Goal: Transaction & Acquisition: Subscribe to service/newsletter

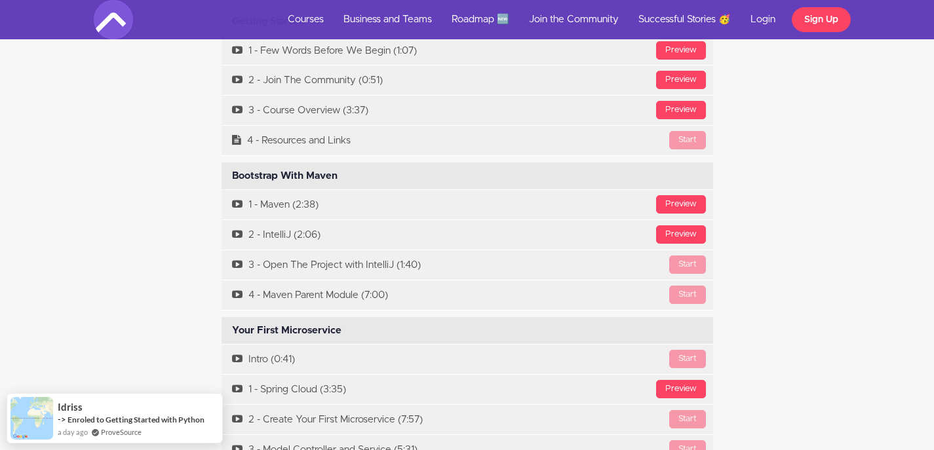
scroll to position [3924, 0]
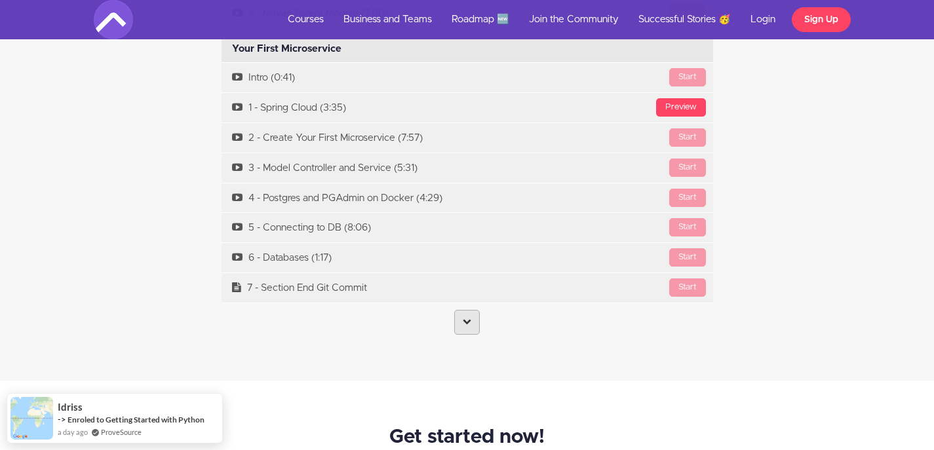
click at [469, 317] on icon at bounding box center [467, 321] width 9 height 9
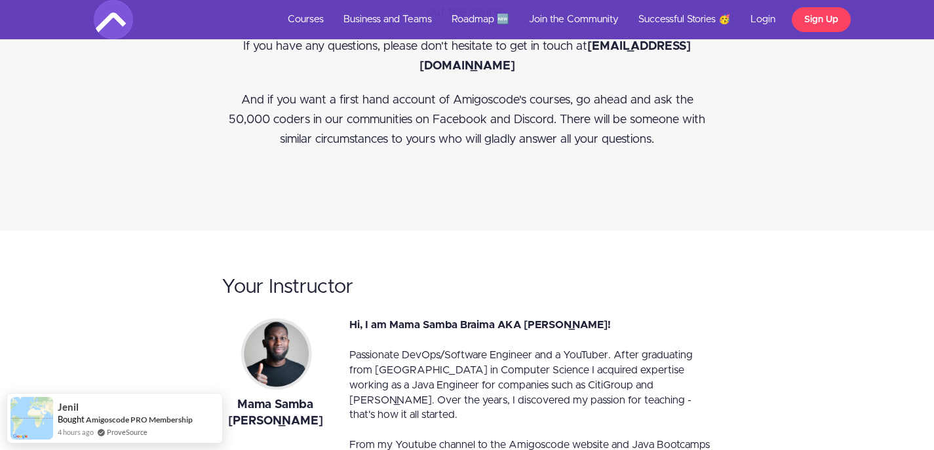
scroll to position [13080, 0]
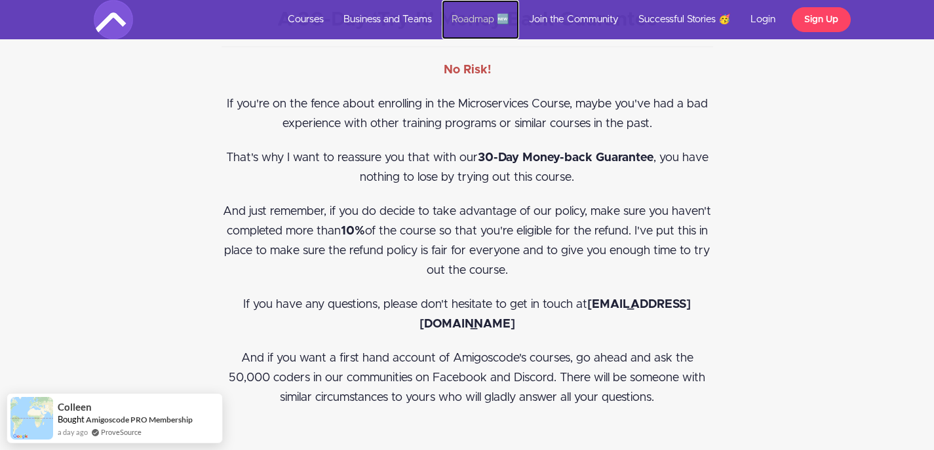
click at [499, 9] on link "Roadmap 🆕" at bounding box center [480, 19] width 77 height 39
click at [499, 12] on link "Roadmap 🆕" at bounding box center [480, 19] width 77 height 39
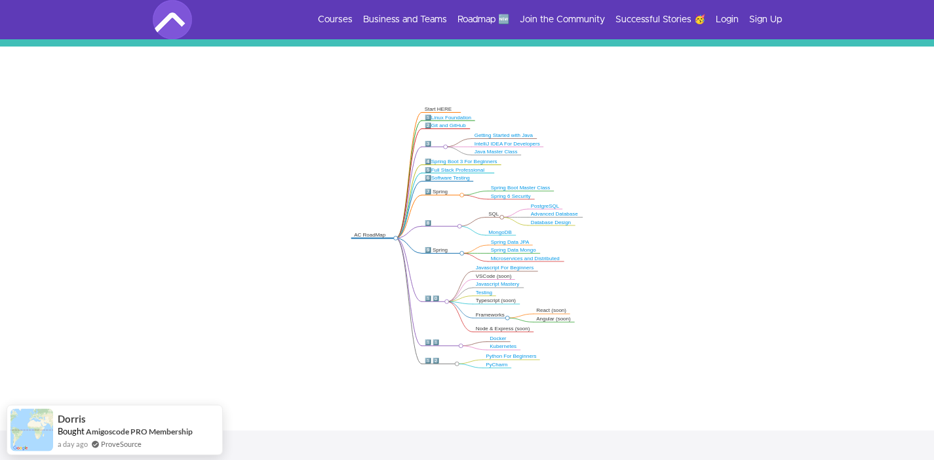
scroll to position [225, 0]
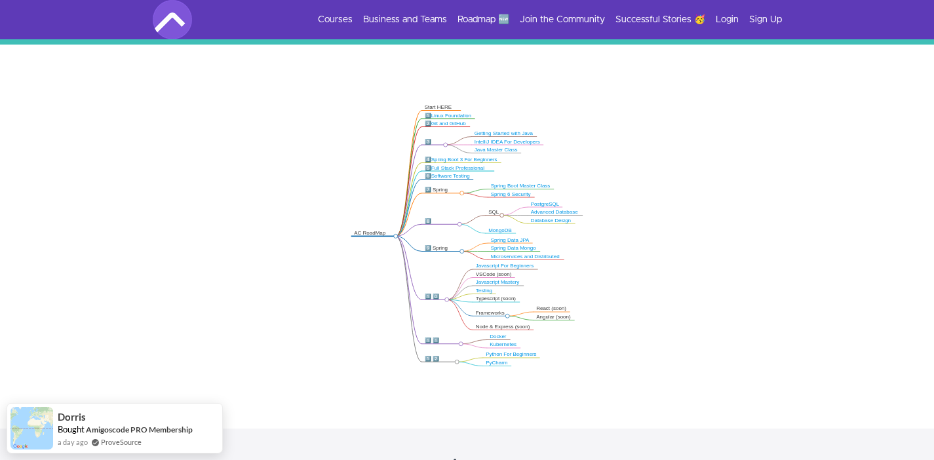
click at [496, 135] on link "Getting Started with Java" at bounding box center [504, 133] width 58 height 6
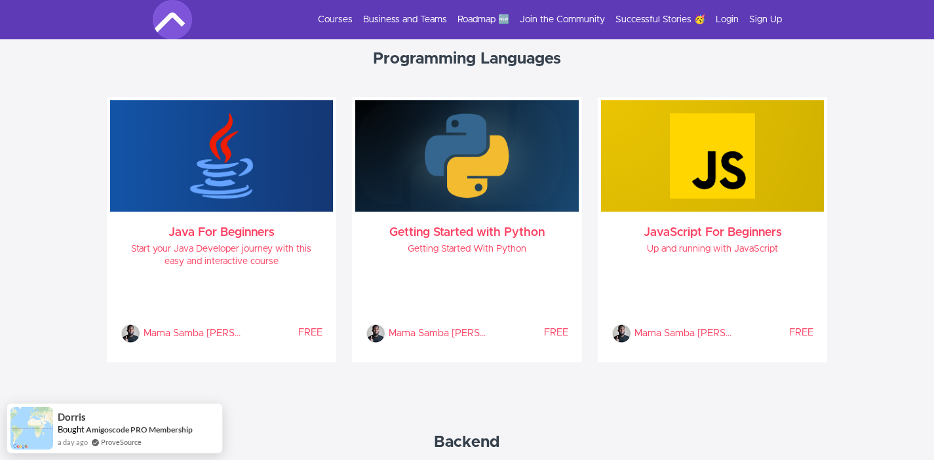
scroll to position [700, 0]
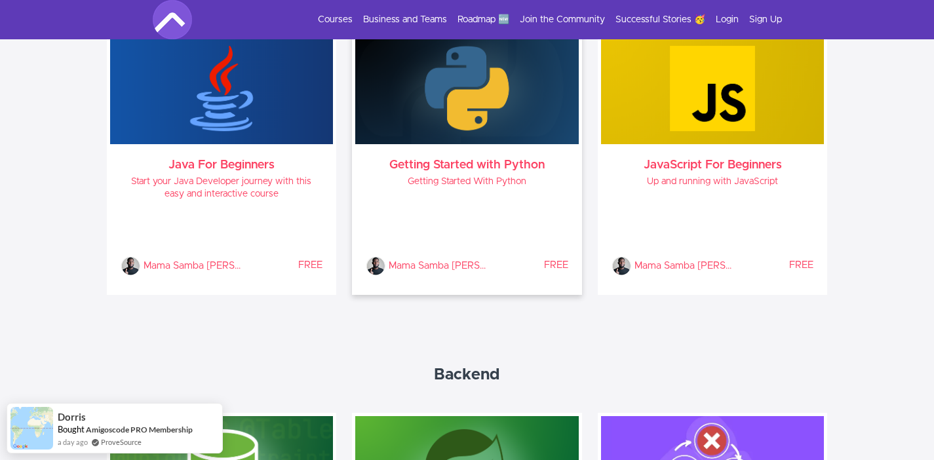
click at [490, 165] on h3 "Getting Started with Python" at bounding box center [467, 165] width 203 height 10
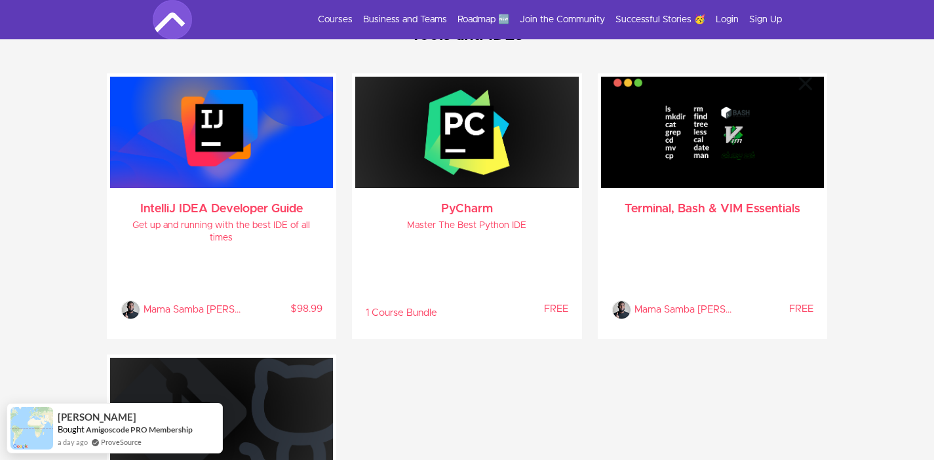
scroll to position [3036, 0]
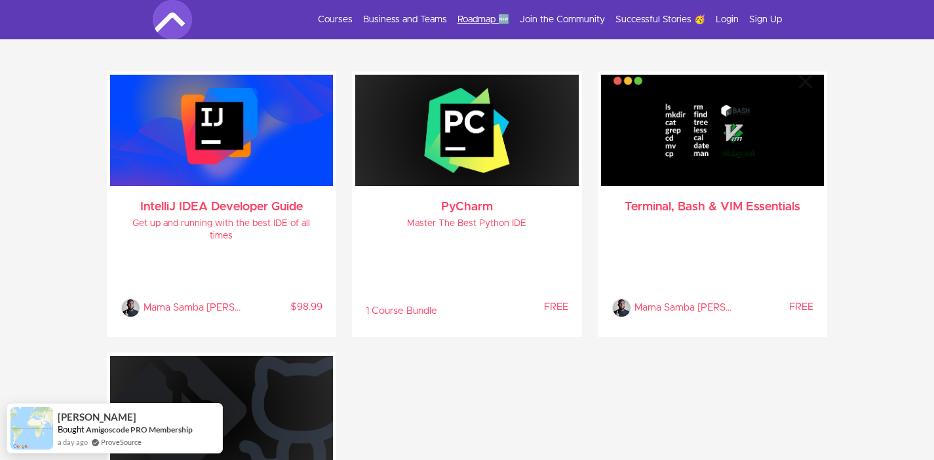
click at [467, 16] on link "Roadmap 🆕" at bounding box center [484, 19] width 52 height 13
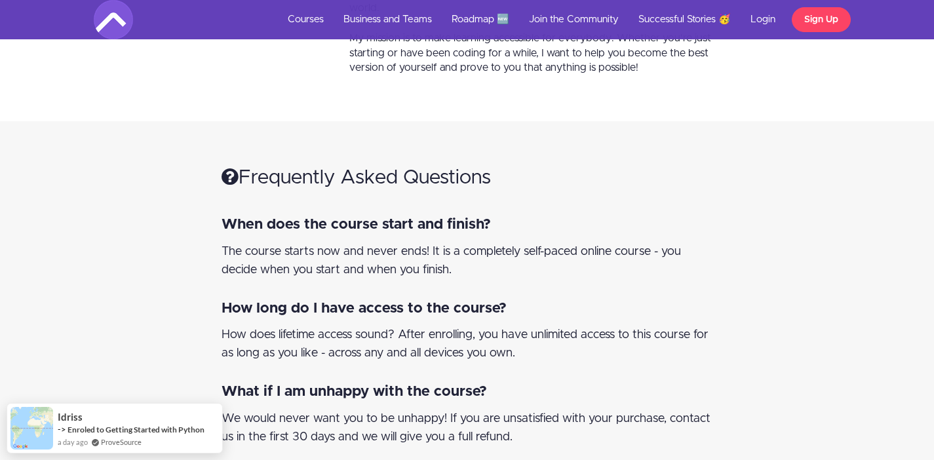
scroll to position [3151, 0]
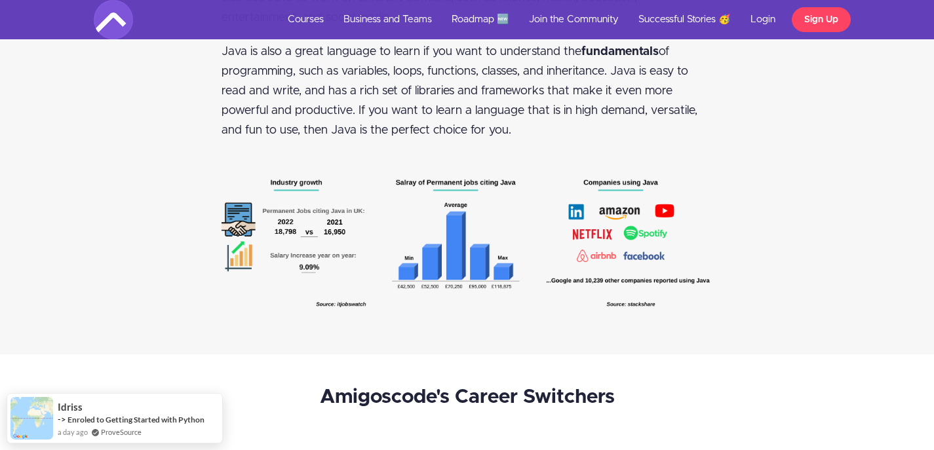
scroll to position [2266, 0]
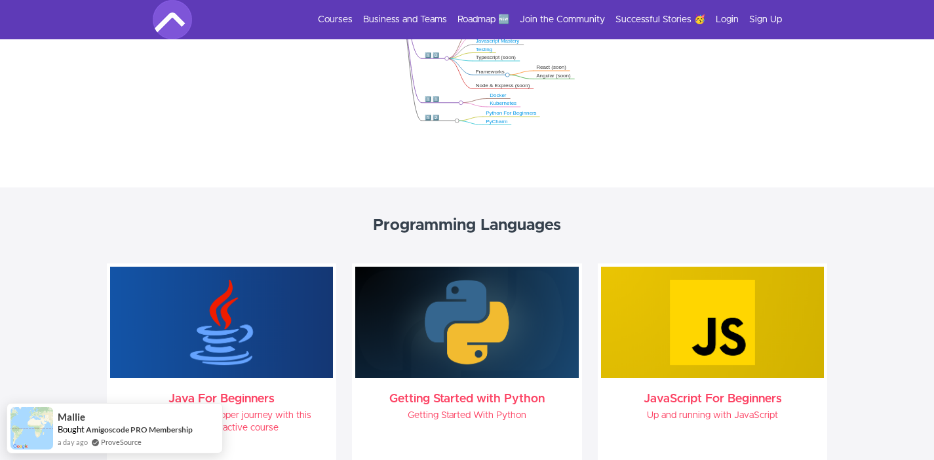
scroll to position [174, 0]
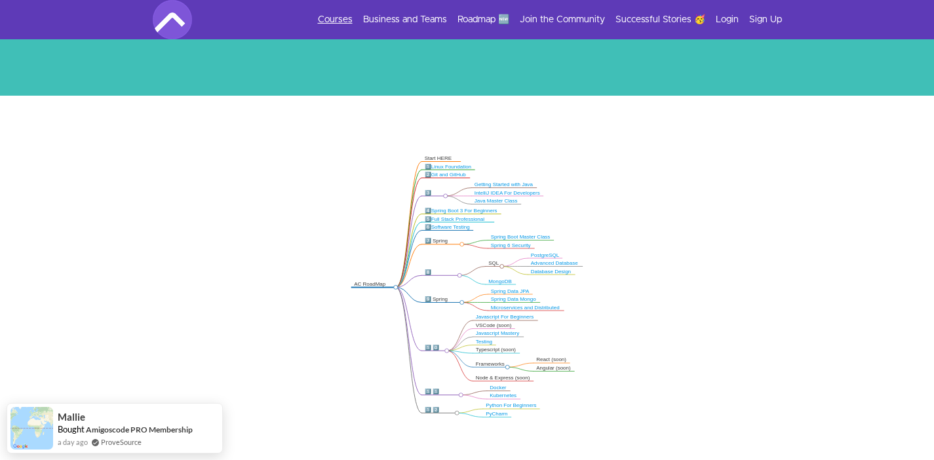
click at [351, 17] on link "Courses" at bounding box center [335, 19] width 35 height 13
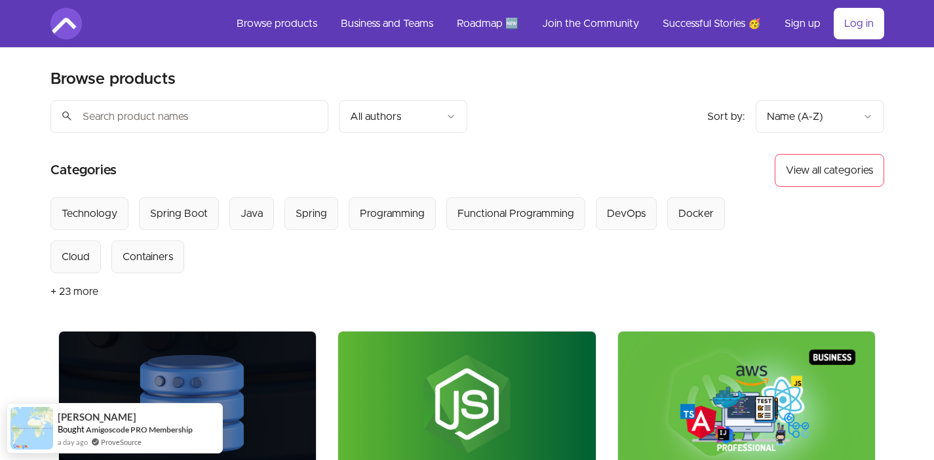
click at [275, 108] on input "search" at bounding box center [189, 116] width 278 height 33
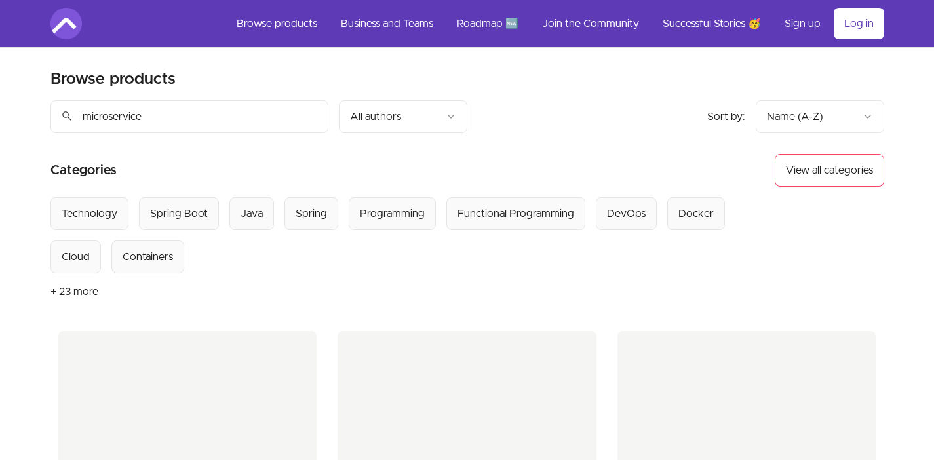
type input "microservices"
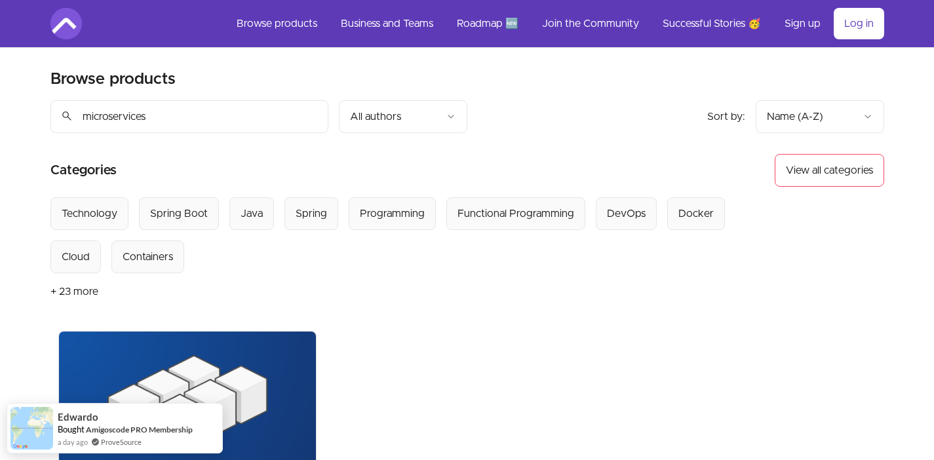
click at [242, 117] on input "microservices" at bounding box center [189, 116] width 278 height 33
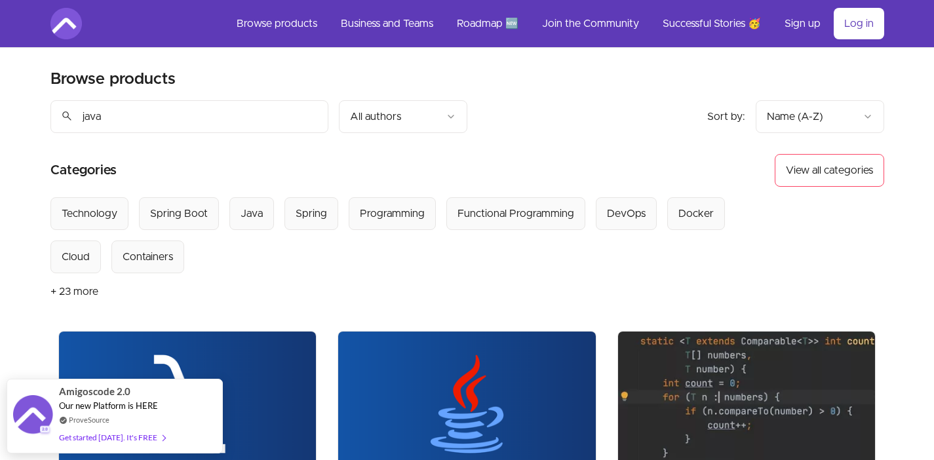
type input "java"
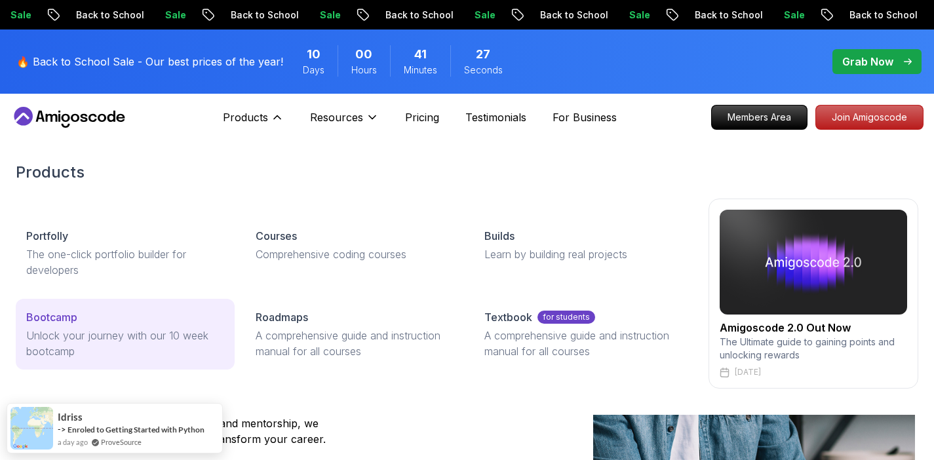
click at [162, 333] on p "Unlock your journey with our 10 week bootcamp" at bounding box center [125, 343] width 198 height 31
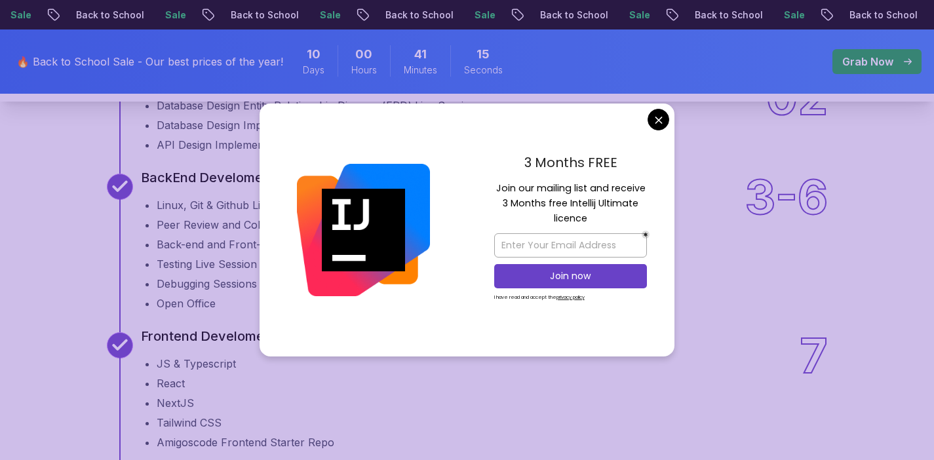
scroll to position [1743, 0]
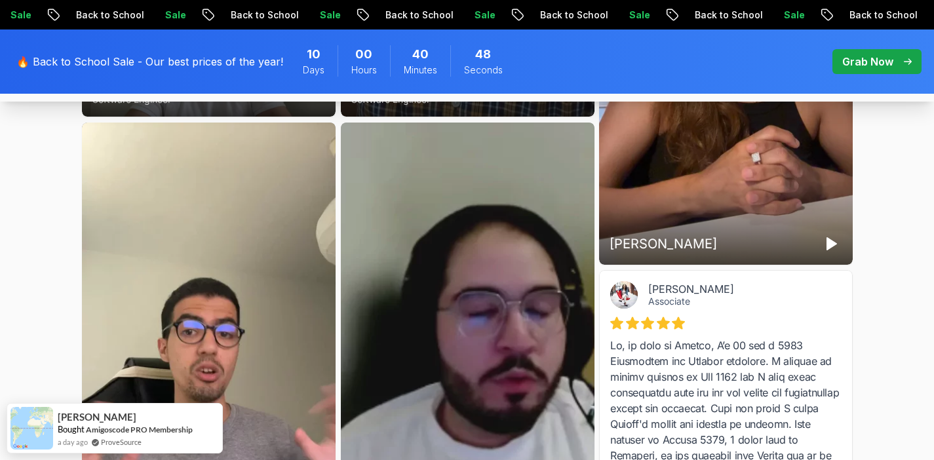
scroll to position [3728, 0]
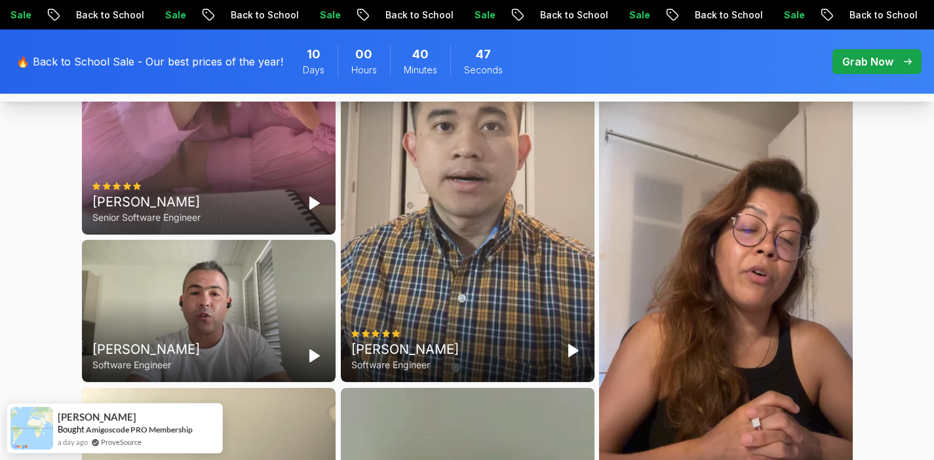
click at [272, 235] on div "Elvira Mjeshtri Senior Software Engineer" at bounding box center [209, 9] width 254 height 450
click at [309, 214] on button "Pause" at bounding box center [314, 203] width 21 height 21
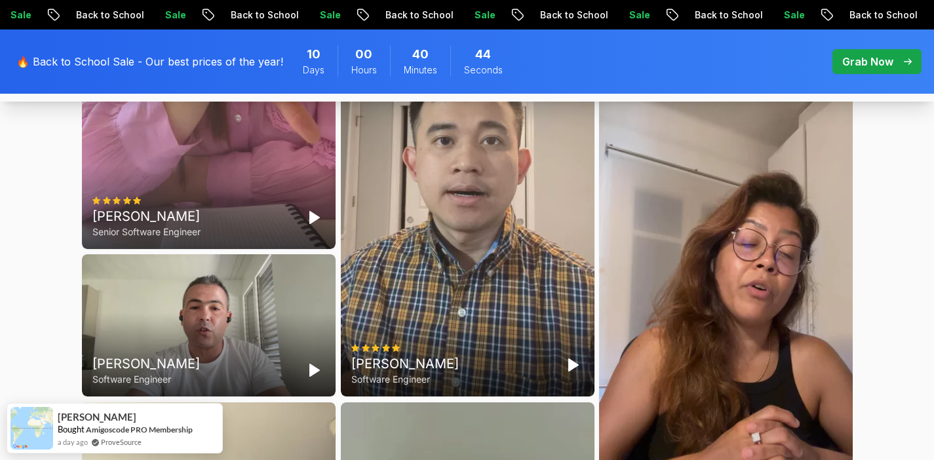
scroll to position [3712, 0]
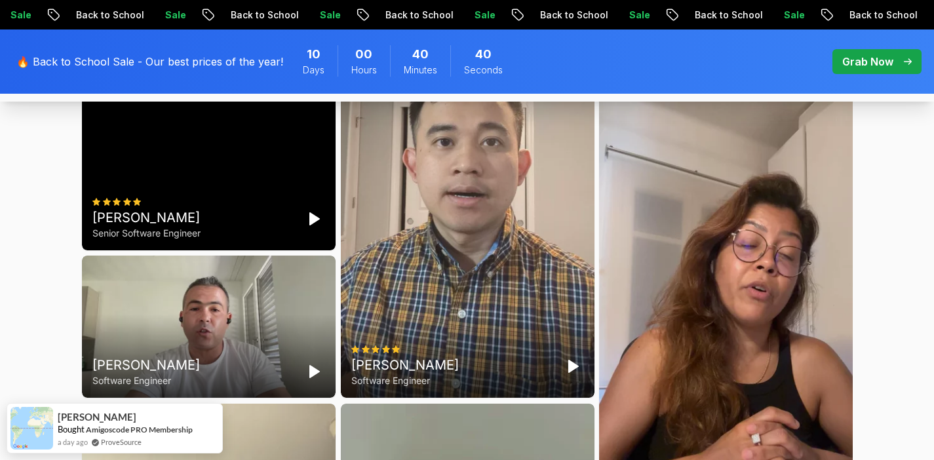
click at [311, 225] on polygon "Play" at bounding box center [313, 219] width 9 height 12
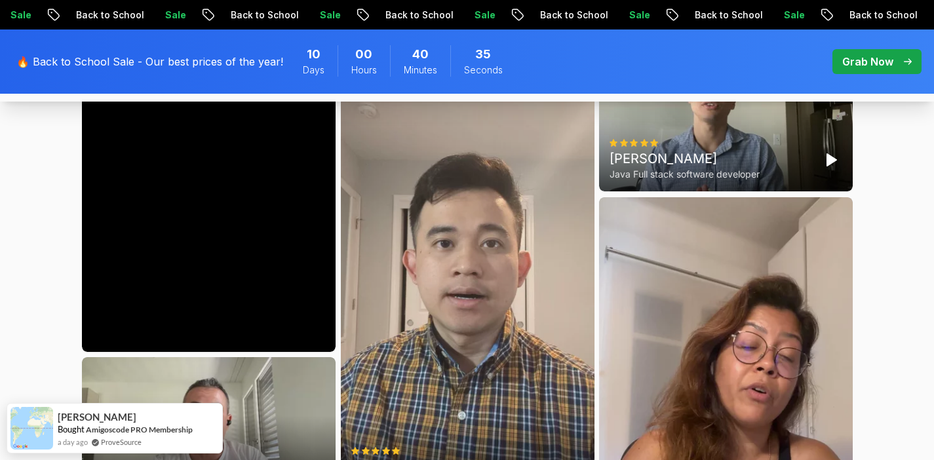
scroll to position [3610, 0]
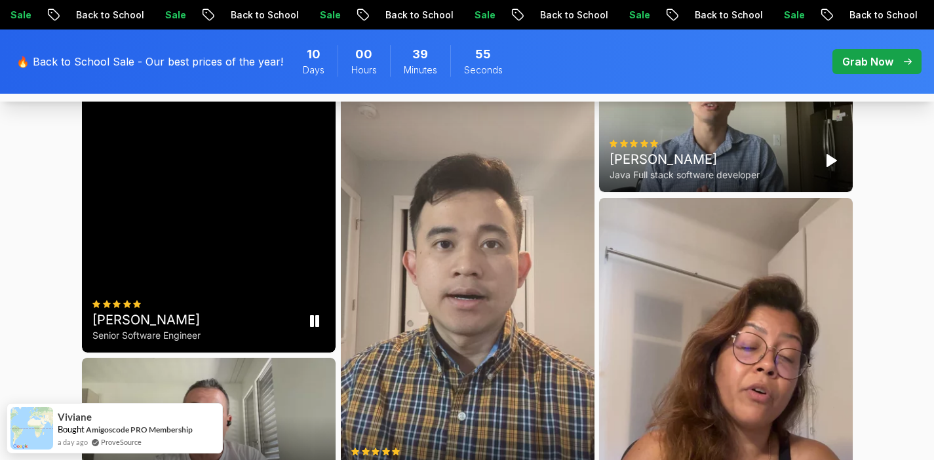
click at [145, 262] on div "Elvira Mjeshtri Senior Software Engineer" at bounding box center [209, 127] width 254 height 450
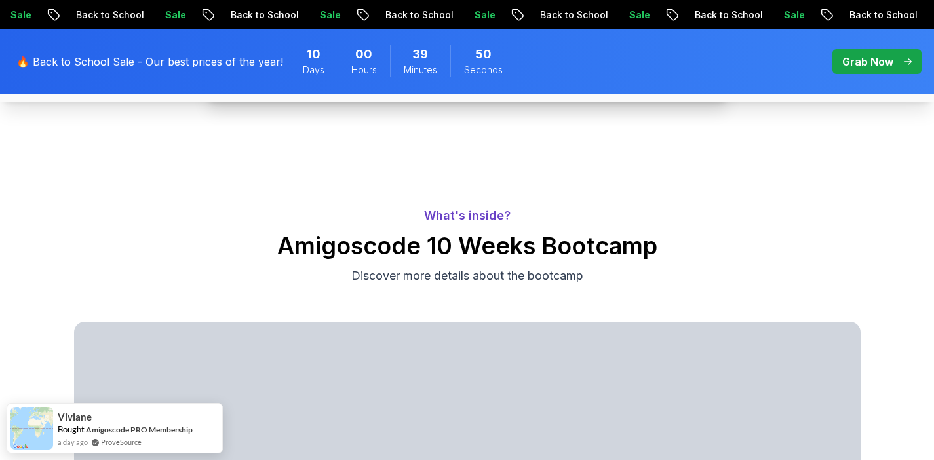
scroll to position [0, 0]
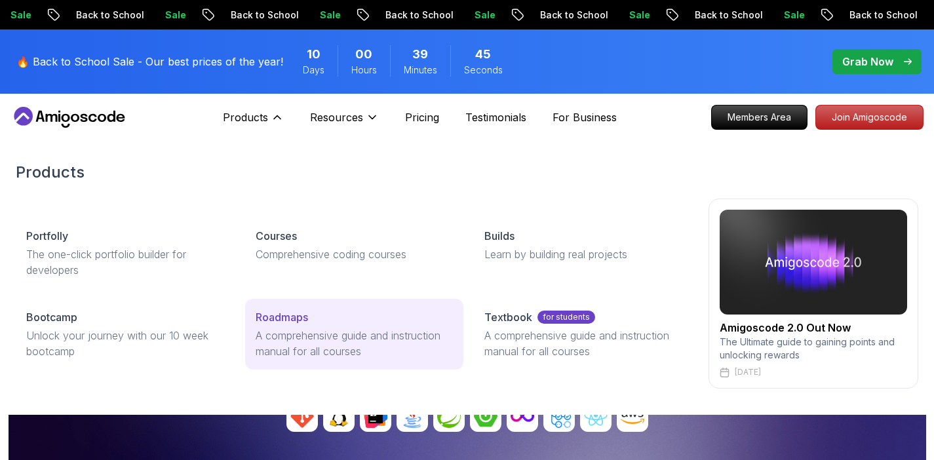
click at [273, 328] on p "A comprehensive guide and instruction manual for all courses" at bounding box center [355, 343] width 198 height 31
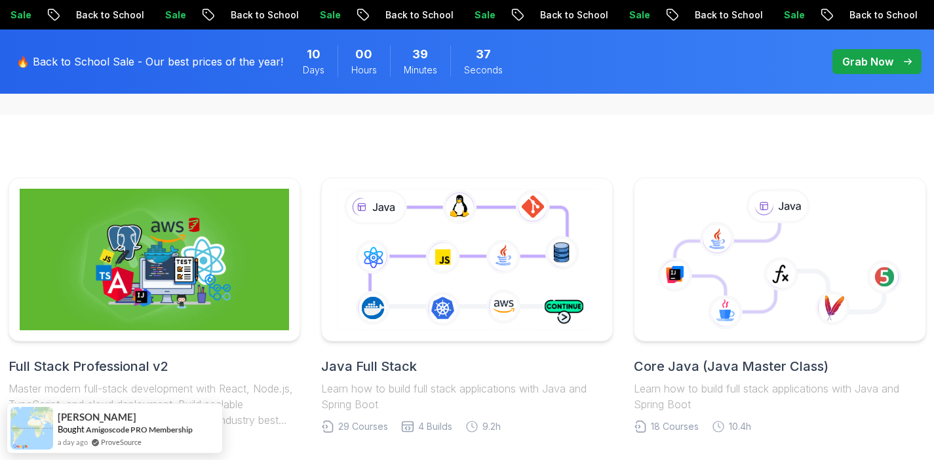
scroll to position [243, 0]
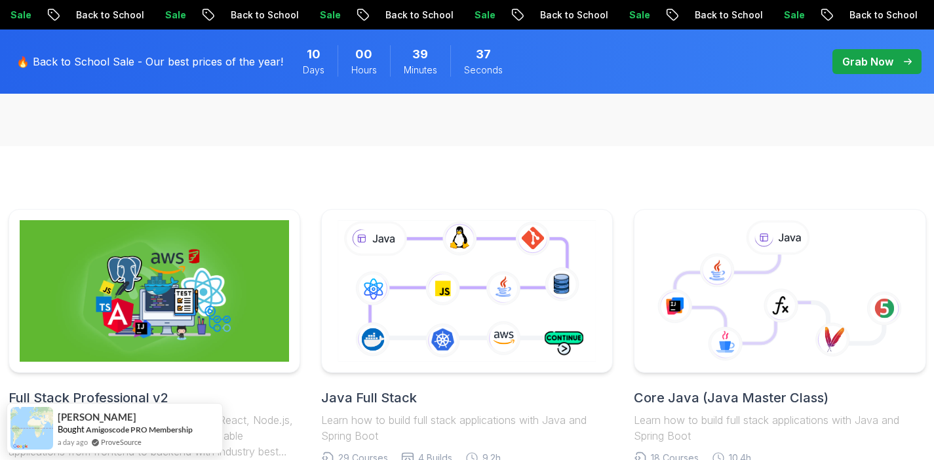
click at [254, 47] on div "🔥 Back to School Sale - Our best prices of the year! 10 Days 00 Hours 39 Minute…" at bounding box center [265, 61] width 507 height 49
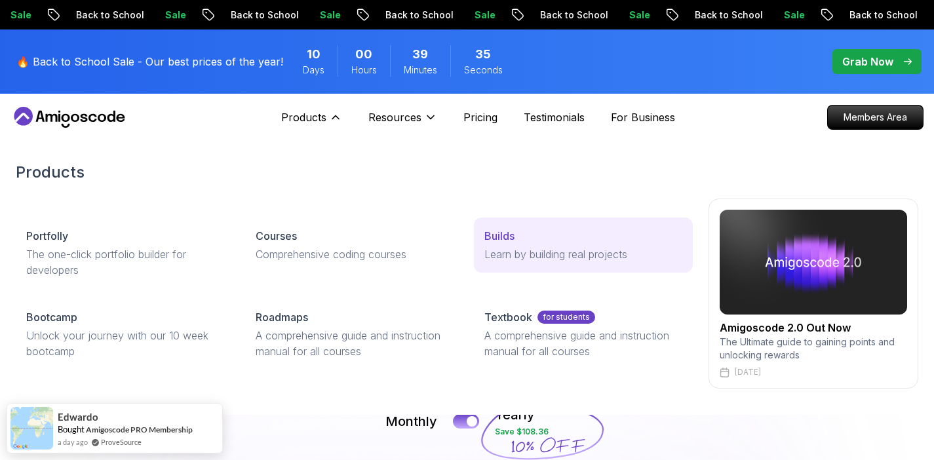
click at [498, 249] on p "Learn by building real projects" at bounding box center [583, 254] width 198 height 16
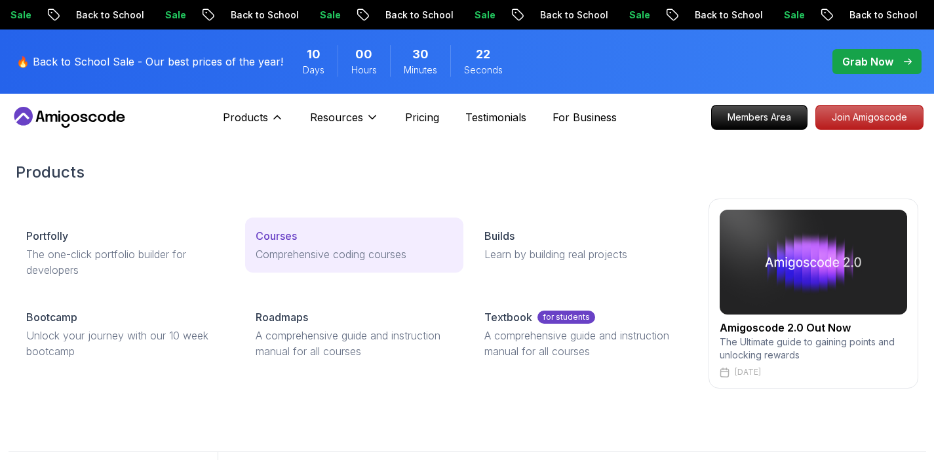
click at [304, 248] on p "Comprehensive coding courses" at bounding box center [355, 254] width 198 height 16
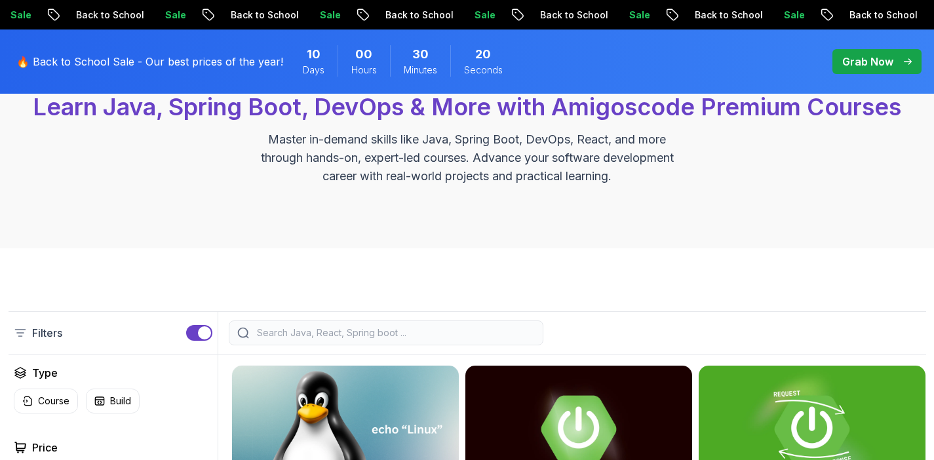
scroll to position [141, 0]
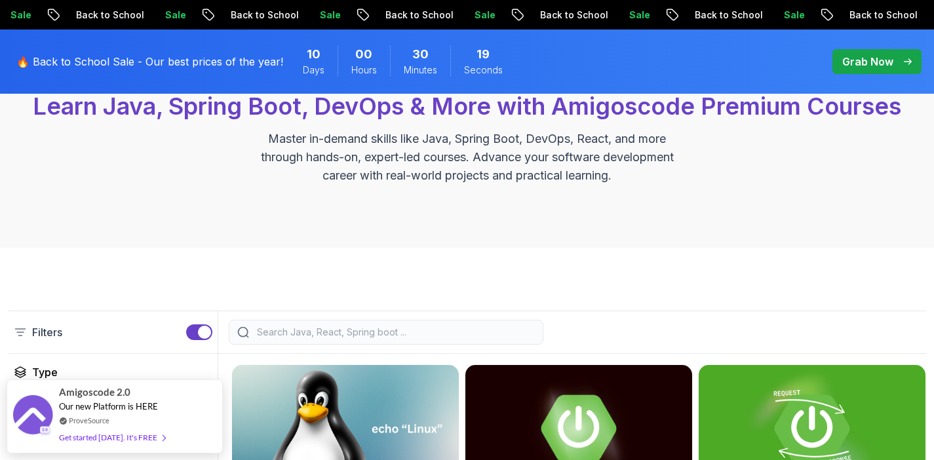
click at [294, 327] on input "search" at bounding box center [394, 332] width 281 height 13
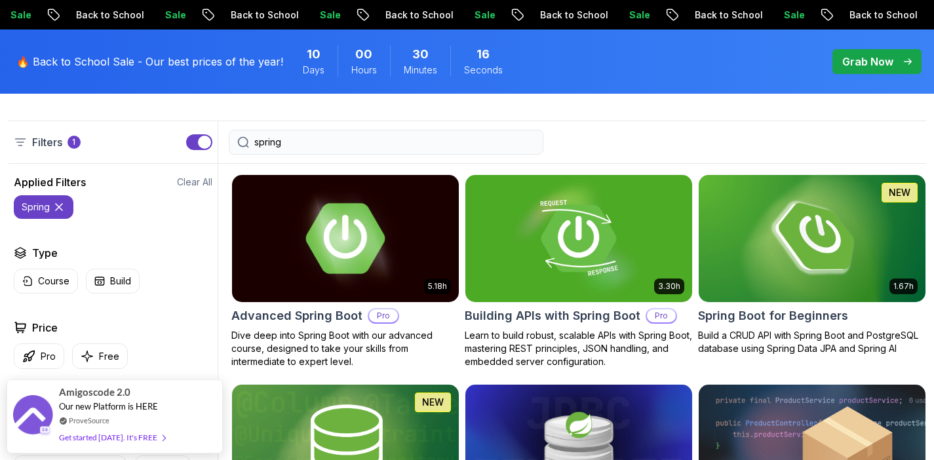
scroll to position [280, 0]
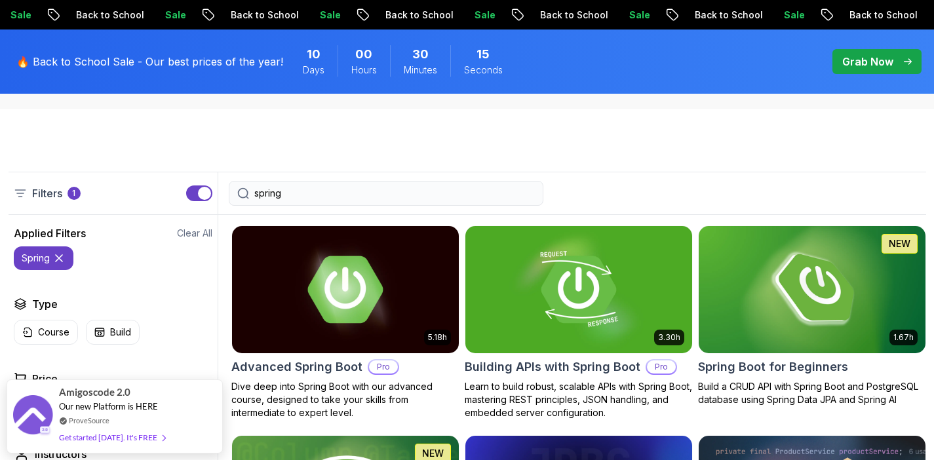
click at [322, 195] on input "spring" at bounding box center [394, 193] width 281 height 13
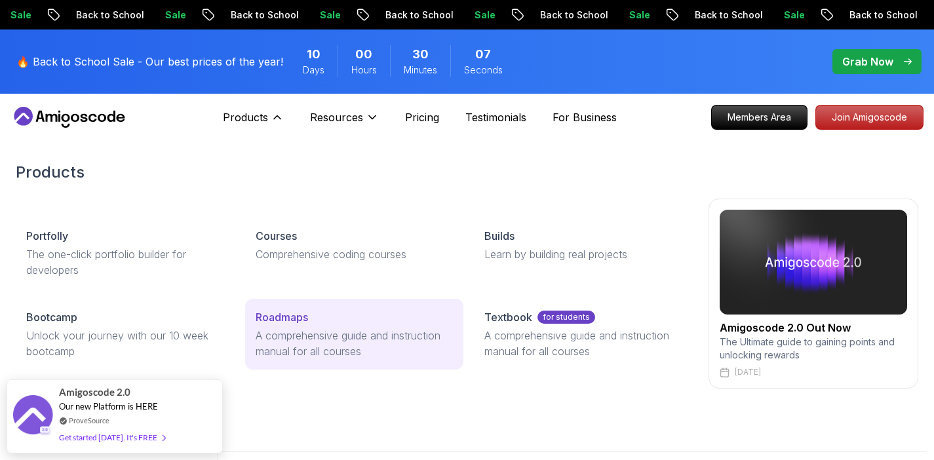
type input "java"
click at [308, 328] on p "A comprehensive guide and instruction manual for all courses" at bounding box center [355, 343] width 198 height 31
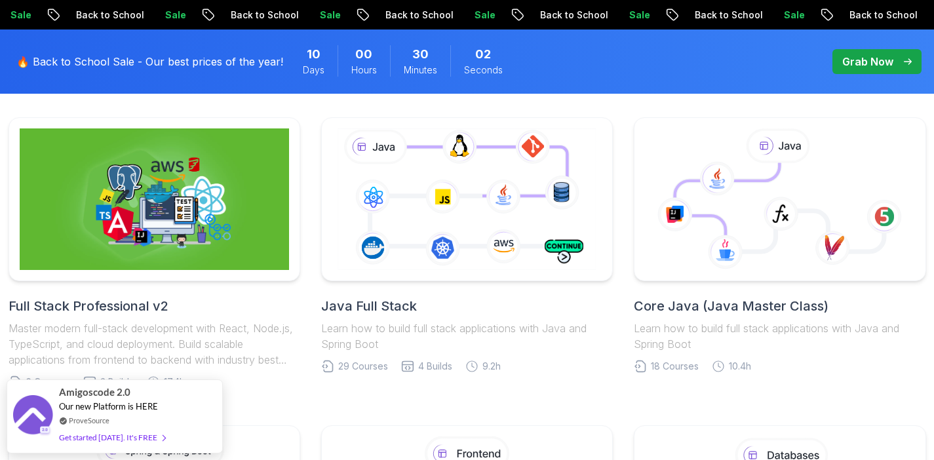
scroll to position [320, 0]
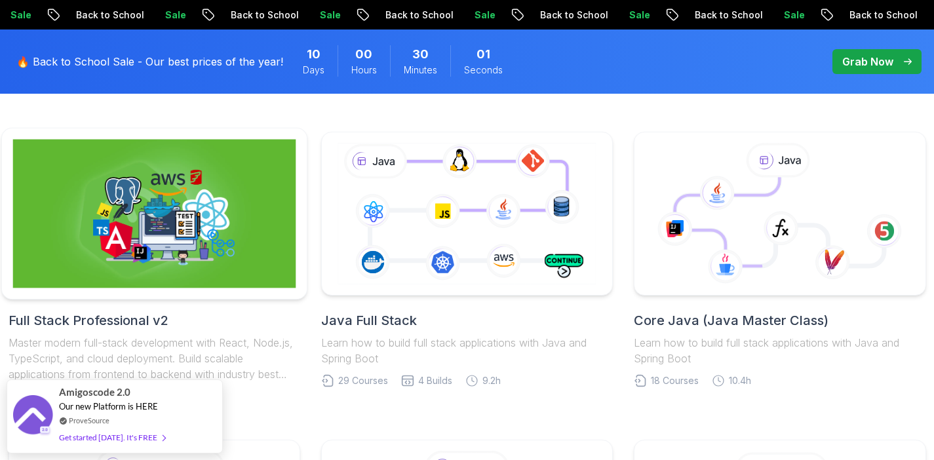
click at [219, 255] on img at bounding box center [153, 214] width 283 height 149
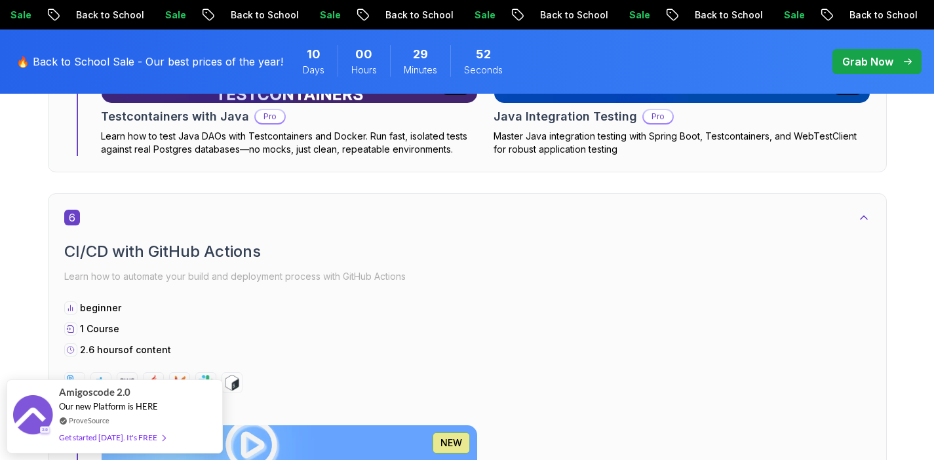
scroll to position [3570, 0]
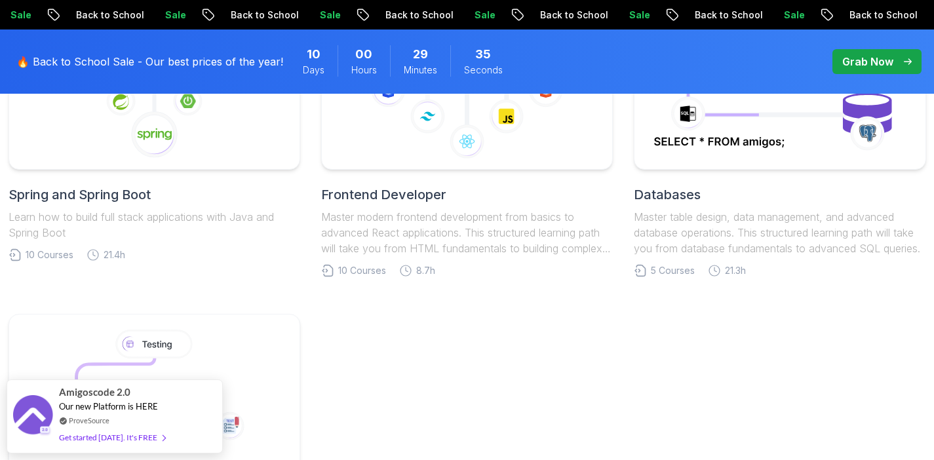
scroll to position [505, 0]
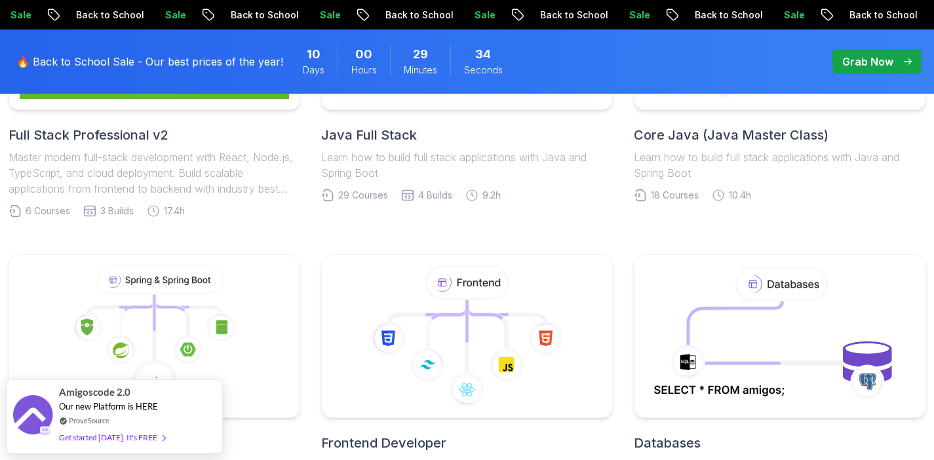
click at [700, 176] on p "Learn how to build full stack applications with Java and Spring Boot" at bounding box center [780, 164] width 292 height 31
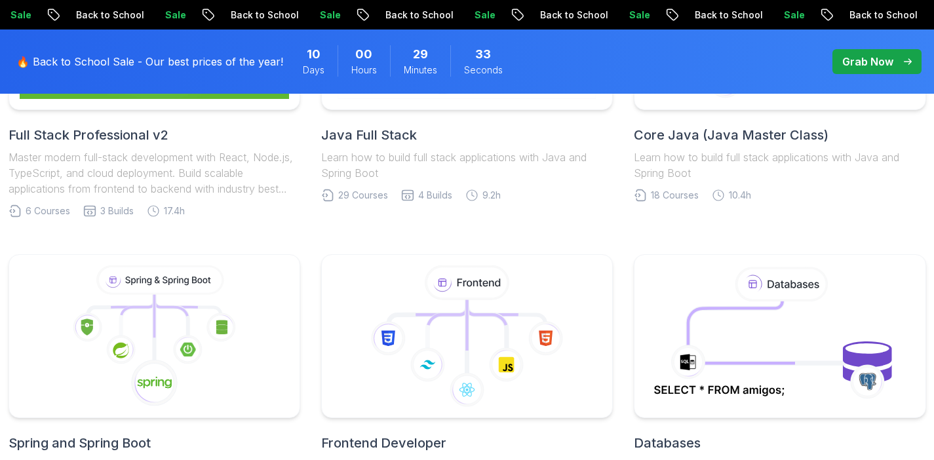
click at [700, 126] on h2 "Core Java (Java Master Class)" at bounding box center [780, 135] width 292 height 18
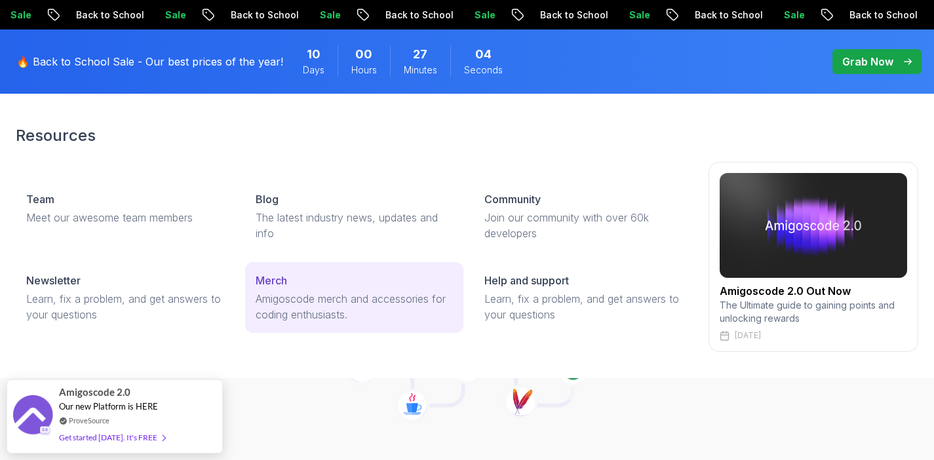
scroll to position [49, 0]
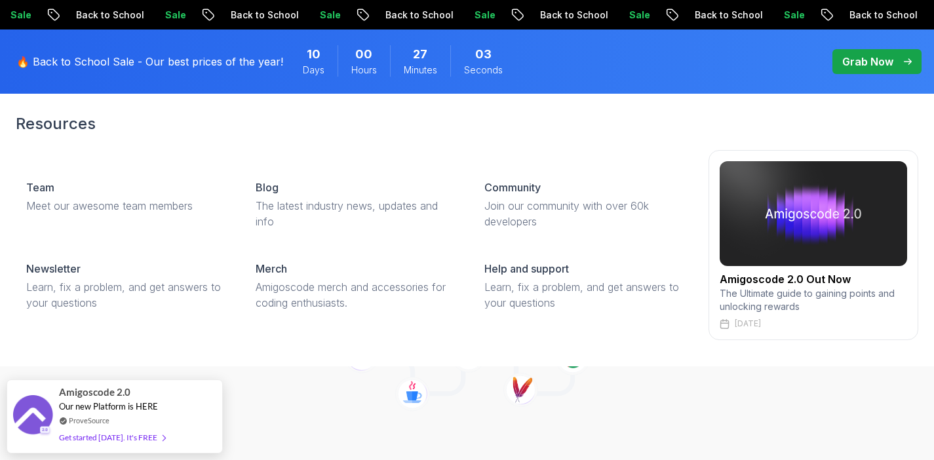
click at [761, 285] on h2 "Amigoscode 2.0 Out Now" at bounding box center [813, 279] width 187 height 16
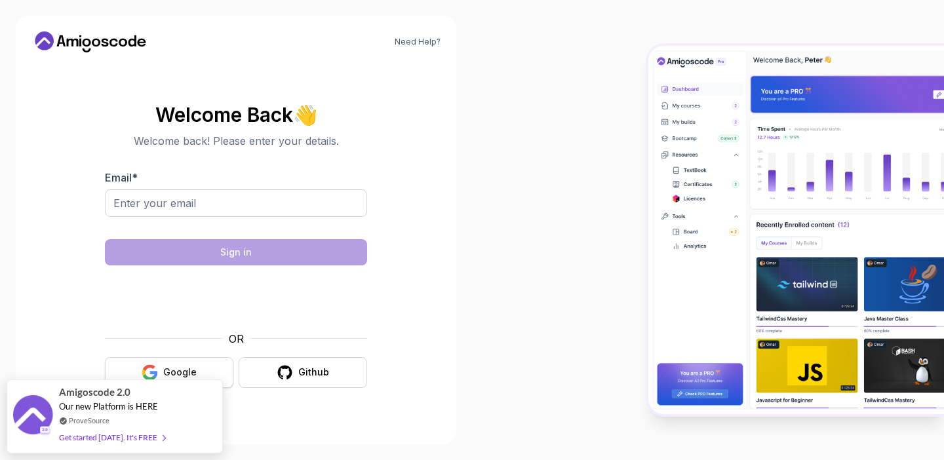
click at [191, 363] on button "Google" at bounding box center [169, 372] width 128 height 31
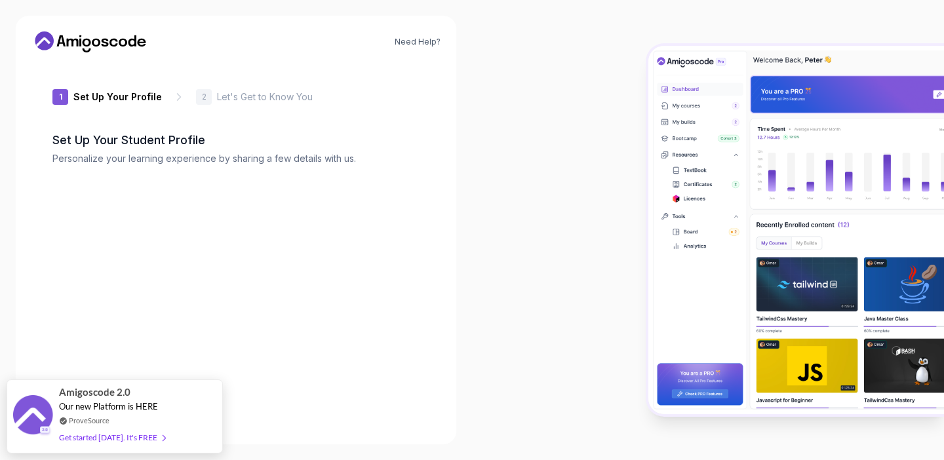
type input "silentgecko82430"
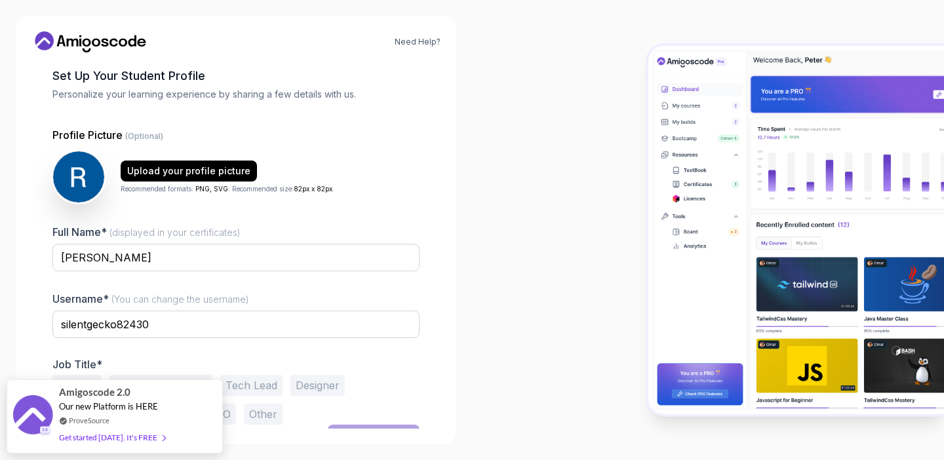
scroll to position [85, 0]
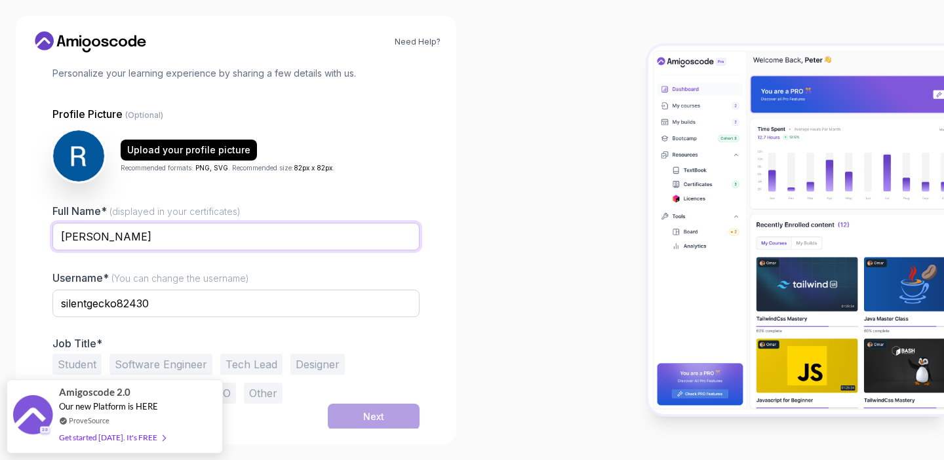
drag, startPoint x: 213, startPoint y: 235, endPoint x: 192, endPoint y: 191, distance: 49.3
click at [192, 191] on div "Profile Picture (Optional) Upload your profile picture Recommended formats: PNG…" at bounding box center [235, 255] width 367 height 298
type input "[PERSON_NAME]"
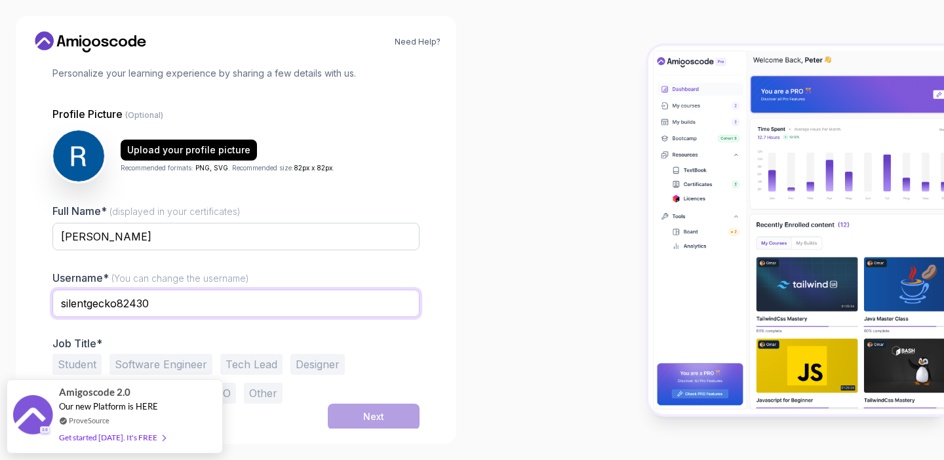
drag, startPoint x: 151, startPoint y: 302, endPoint x: 77, endPoint y: 290, distance: 75.0
click at [77, 290] on input "silentgecko82430" at bounding box center [235, 304] width 367 height 28
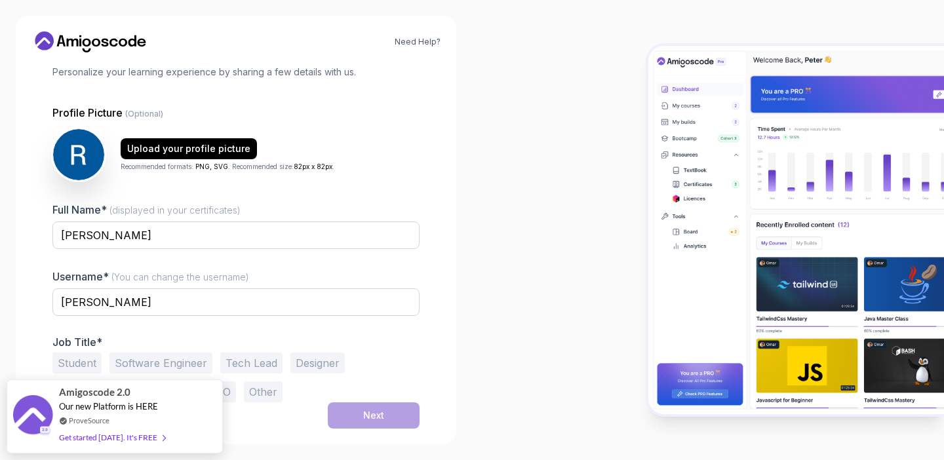
click at [339, 271] on div "Username* (You can change the username) [PERSON_NAME]" at bounding box center [235, 300] width 367 height 62
click at [79, 364] on button "Student" at bounding box center [76, 363] width 49 height 21
click at [144, 364] on button "Software Engineer" at bounding box center [160, 363] width 103 height 21
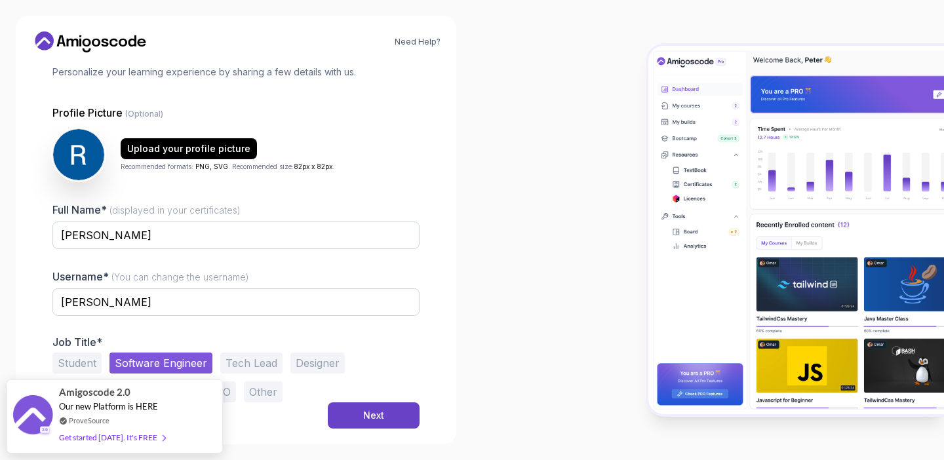
click at [87, 364] on button "Student" at bounding box center [76, 363] width 49 height 21
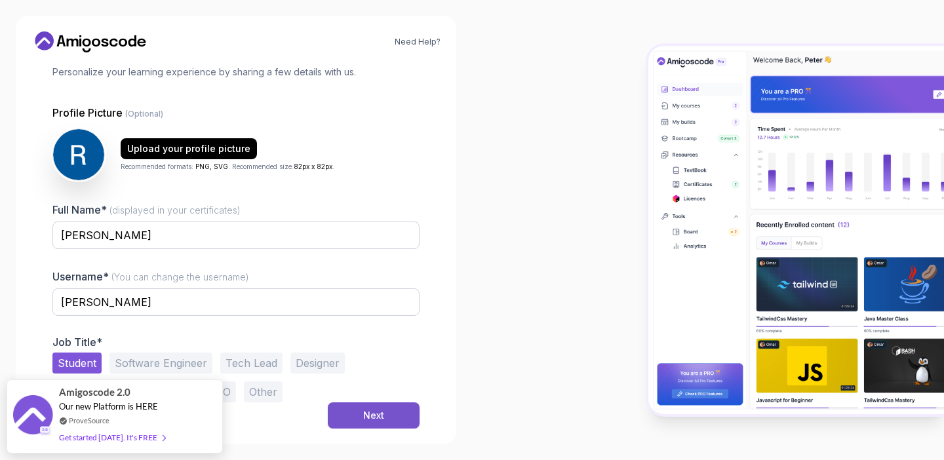
click at [378, 418] on div "Next" at bounding box center [373, 415] width 21 height 13
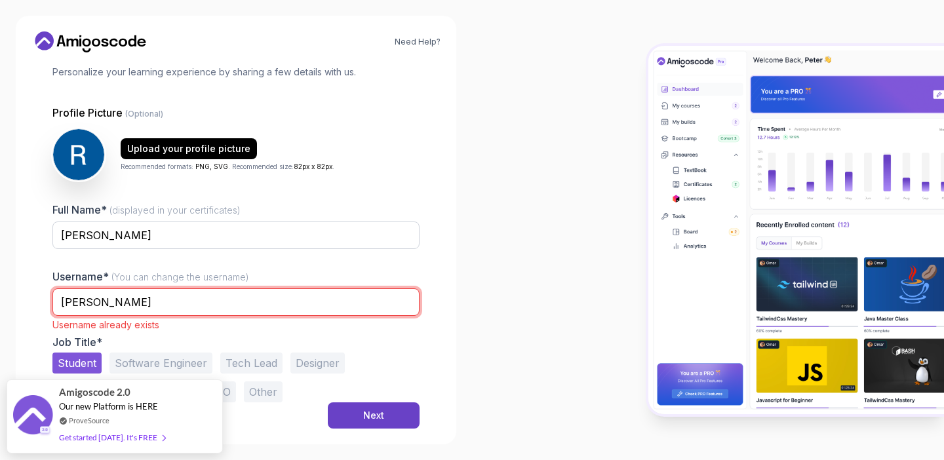
click at [253, 307] on input "ahmed" at bounding box center [235, 302] width 367 height 28
type input "ahmed1001"
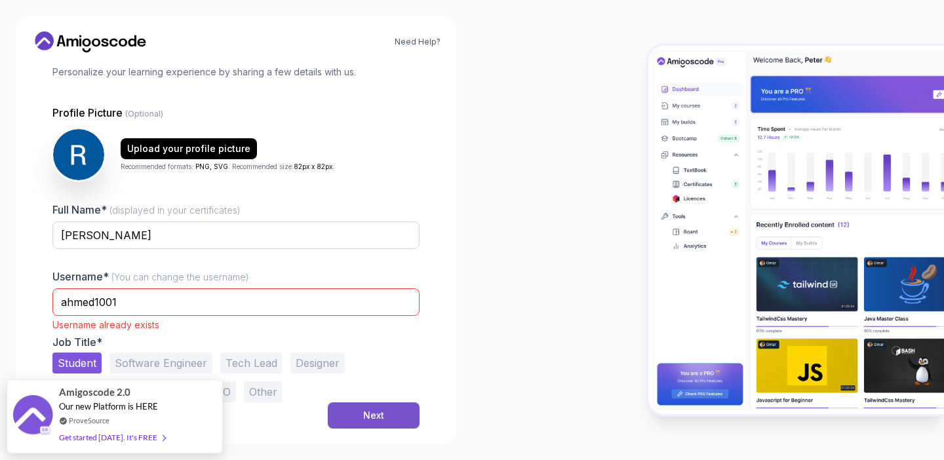
click at [366, 408] on button "Next" at bounding box center [374, 416] width 92 height 26
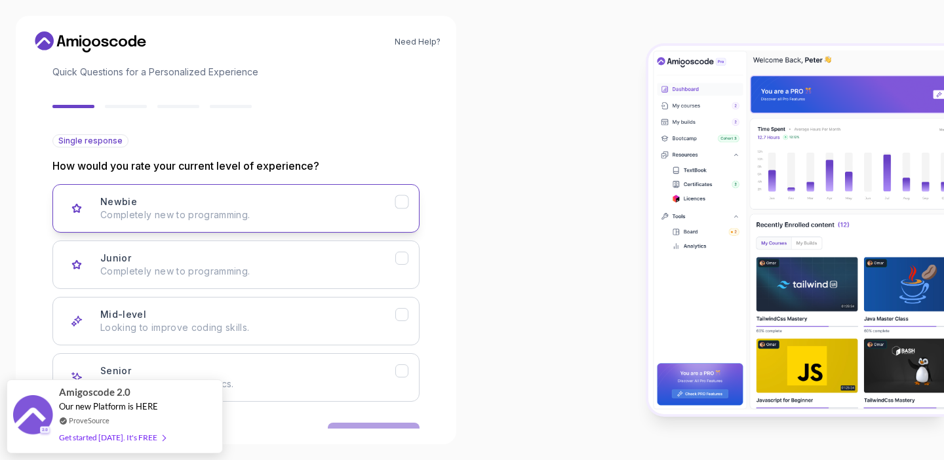
scroll to position [128, 0]
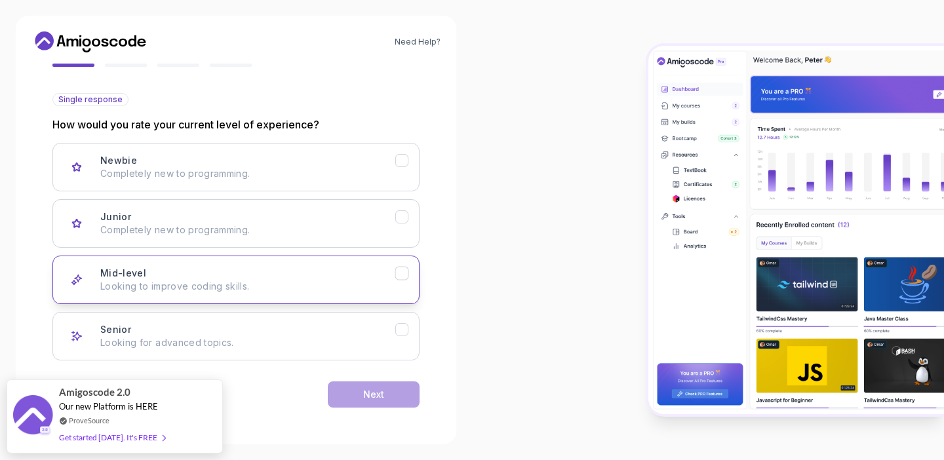
click at [258, 270] on div "Mid-level Looking to improve coding skills." at bounding box center [247, 280] width 295 height 26
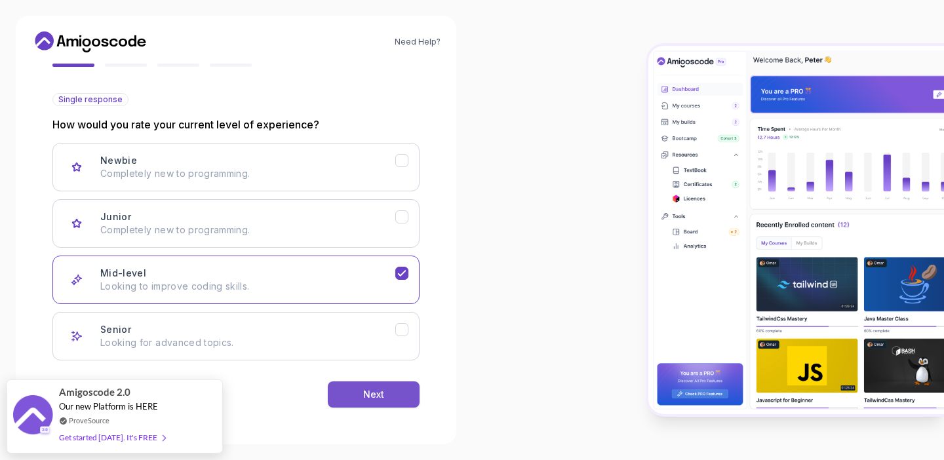
click at [359, 400] on button "Next" at bounding box center [374, 395] width 92 height 26
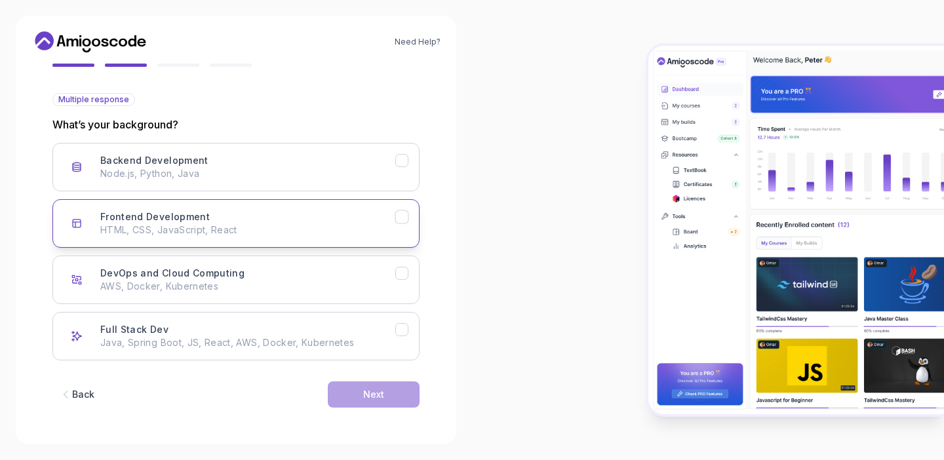
click at [292, 218] on div "Frontend Development HTML, CSS, JavaScript, React" at bounding box center [247, 223] width 295 height 26
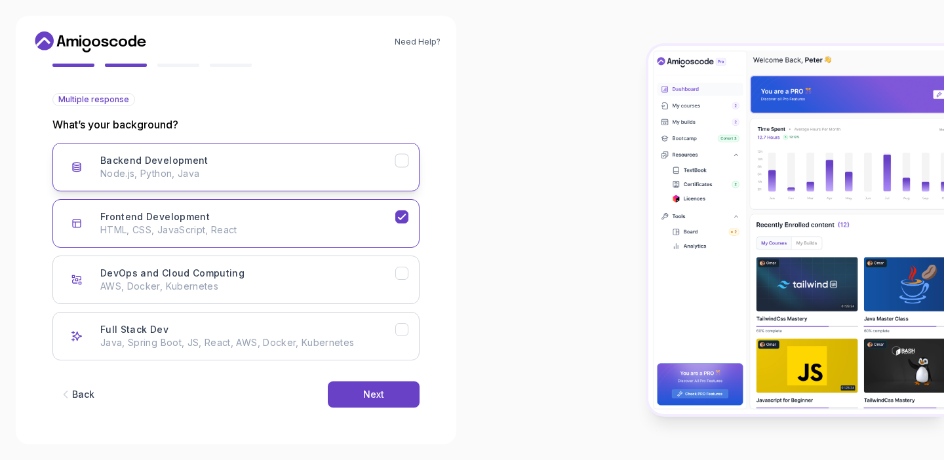
click at [308, 184] on button "Backend Development Node.js, Python, Java" at bounding box center [235, 167] width 367 height 49
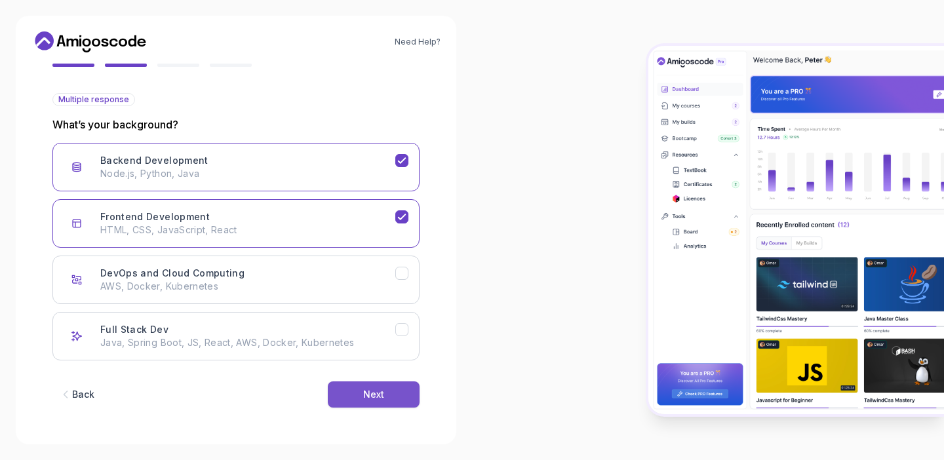
click at [359, 397] on button "Next" at bounding box center [374, 395] width 92 height 26
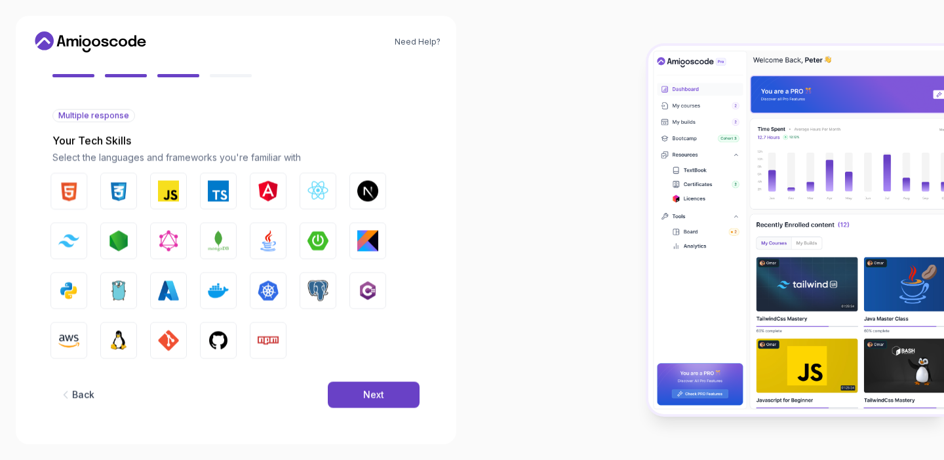
scroll to position [112, 0]
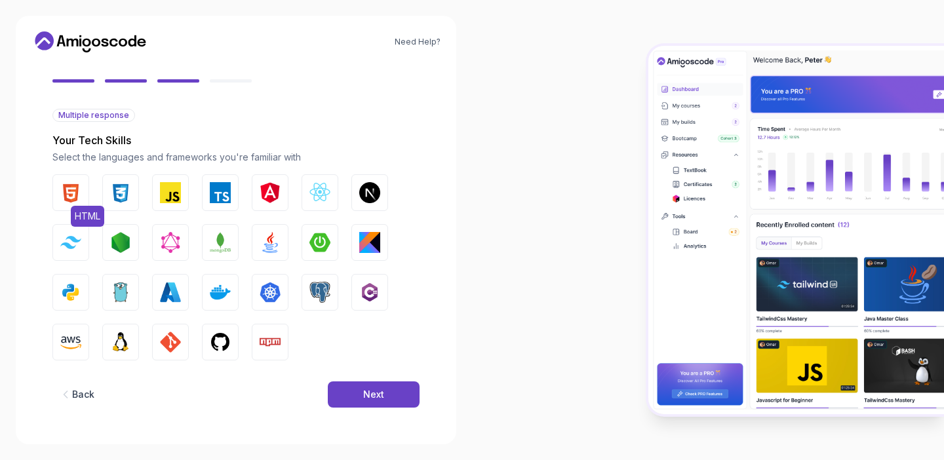
click at [78, 182] on button "HTML" at bounding box center [70, 192] width 37 height 37
click at [124, 187] on img "button" at bounding box center [120, 192] width 21 height 21
click at [185, 187] on button "JavaScript" at bounding box center [170, 192] width 37 height 37
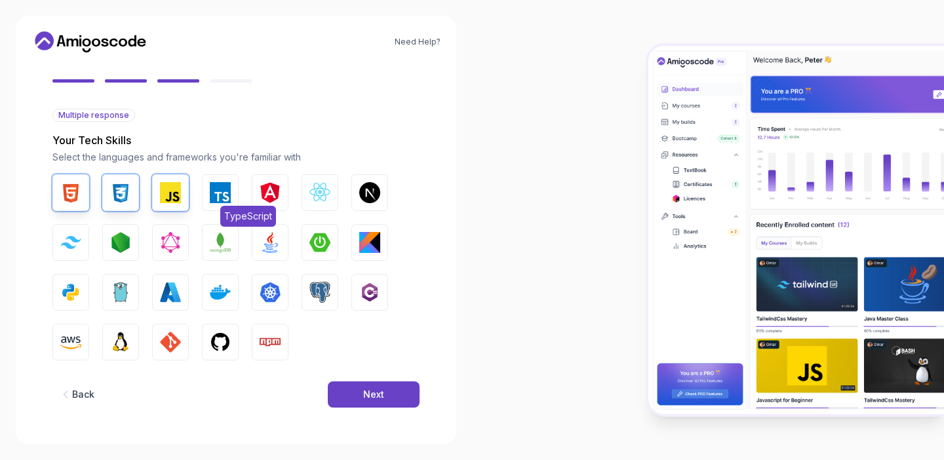
click at [212, 194] on img "button" at bounding box center [220, 192] width 21 height 21
click at [262, 194] on img "button" at bounding box center [270, 192] width 21 height 21
click at [317, 193] on img "button" at bounding box center [319, 192] width 21 height 21
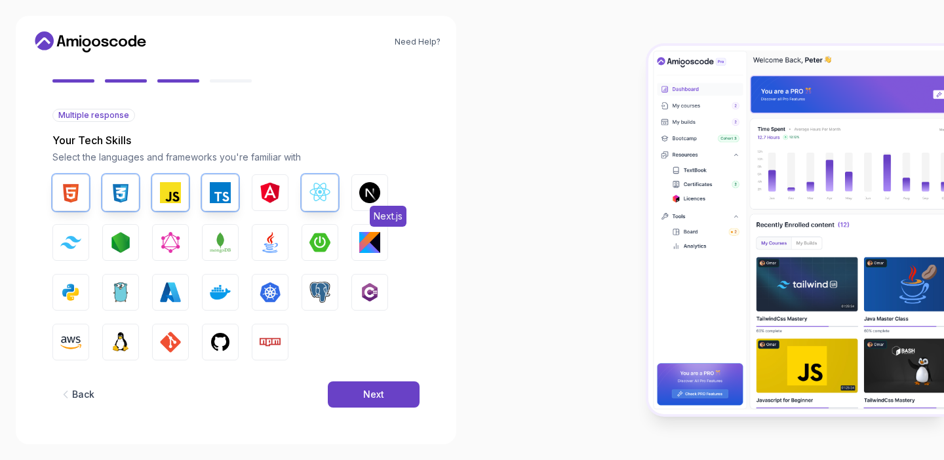
click at [383, 194] on button "Next.js" at bounding box center [369, 192] width 37 height 37
click at [72, 246] on img "button" at bounding box center [70, 242] width 21 height 12
click at [119, 246] on img "button" at bounding box center [120, 242] width 21 height 21
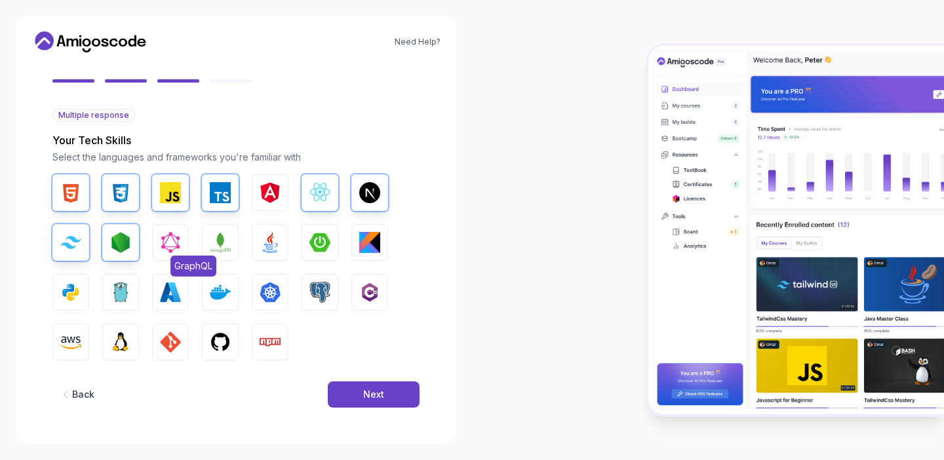
click at [182, 241] on button "GraphQL" at bounding box center [170, 242] width 37 height 37
click at [226, 241] on img "button" at bounding box center [220, 242] width 21 height 21
click at [316, 291] on img "button" at bounding box center [319, 292] width 21 height 21
click at [178, 340] on img "button" at bounding box center [170, 342] width 21 height 21
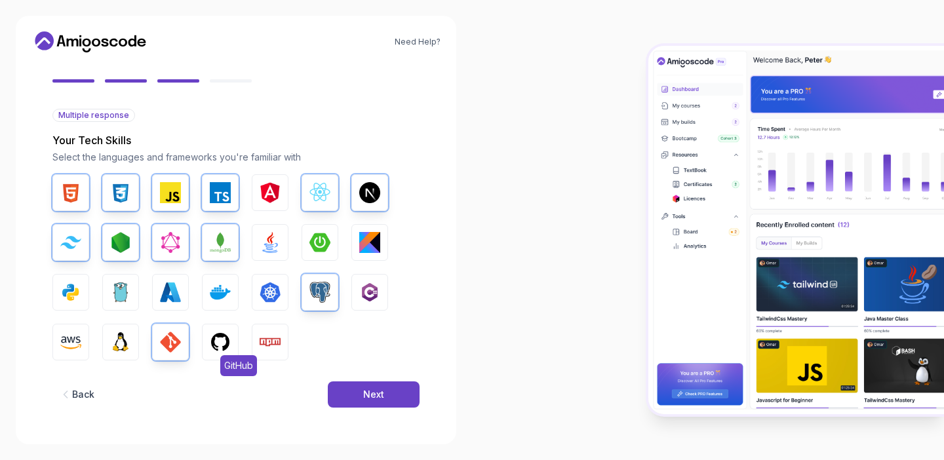
click at [216, 341] on img "button" at bounding box center [220, 342] width 21 height 21
click at [272, 342] on img "button" at bounding box center [270, 342] width 21 height 21
click at [361, 391] on button "Next" at bounding box center [374, 395] width 92 height 26
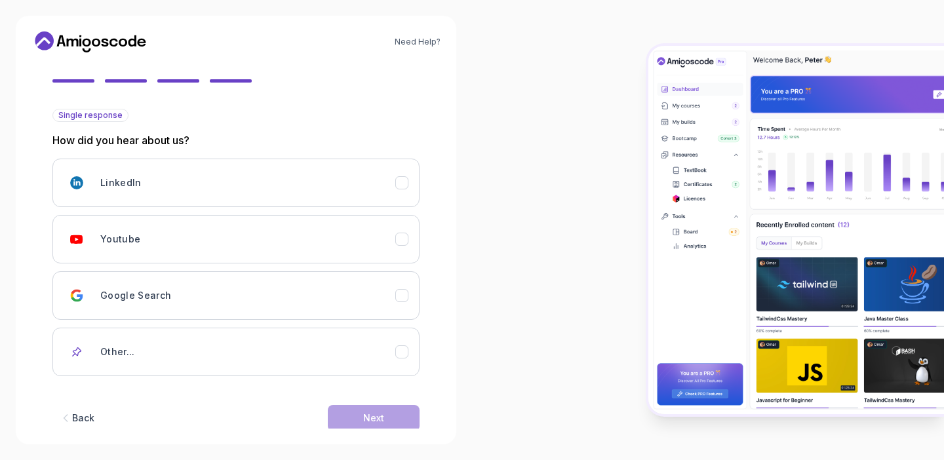
scroll to position [136, 0]
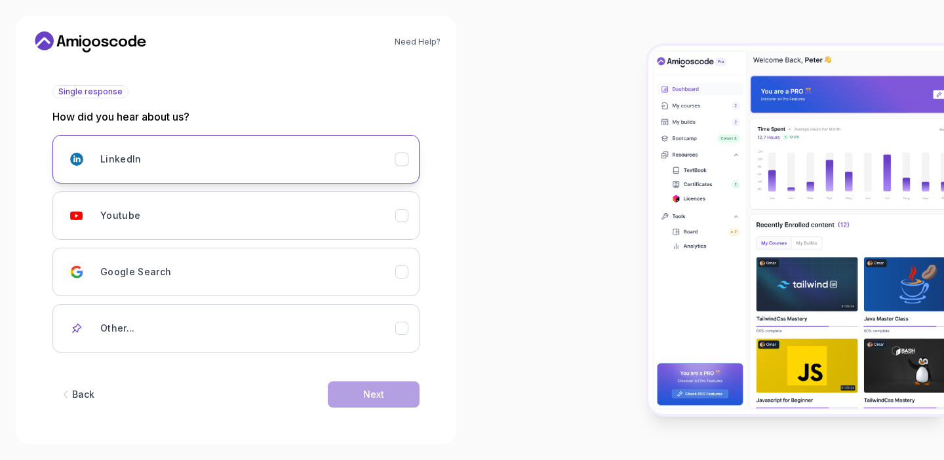
click at [218, 153] on div "LinkedIn" at bounding box center [247, 159] width 295 height 26
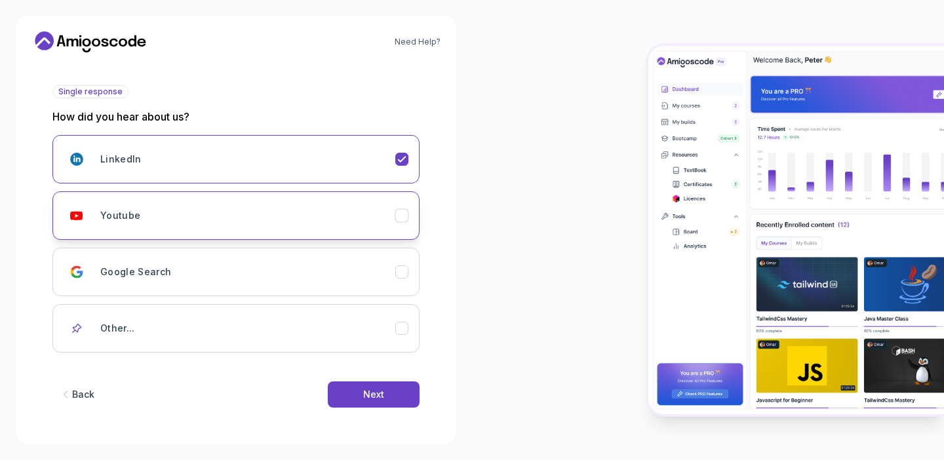
click at [236, 207] on div "Youtube" at bounding box center [247, 216] width 295 height 26
click at [254, 152] on div "LinkedIn" at bounding box center [247, 159] width 295 height 26
click at [254, 214] on div "Youtube" at bounding box center [247, 216] width 295 height 26
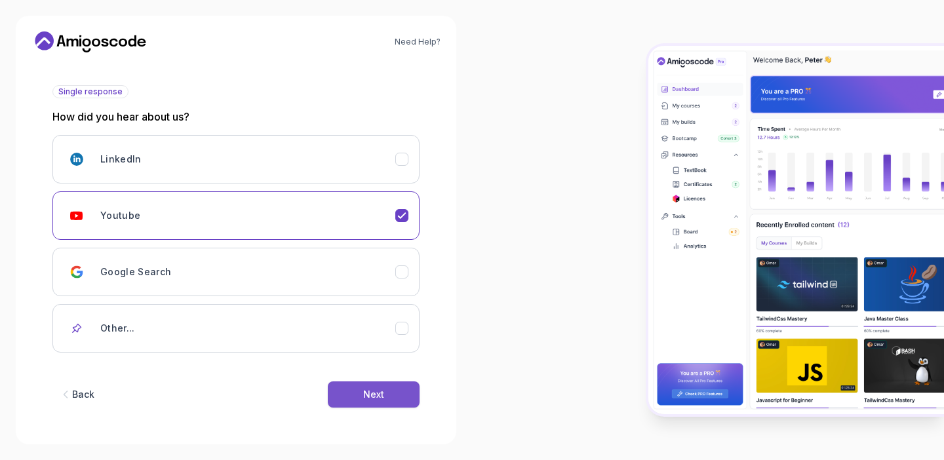
click at [349, 397] on button "Next" at bounding box center [374, 395] width 92 height 26
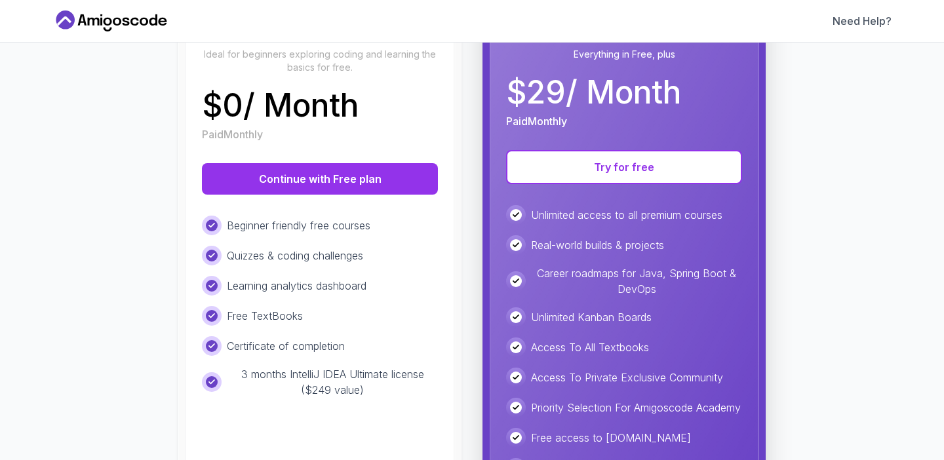
scroll to position [67, 0]
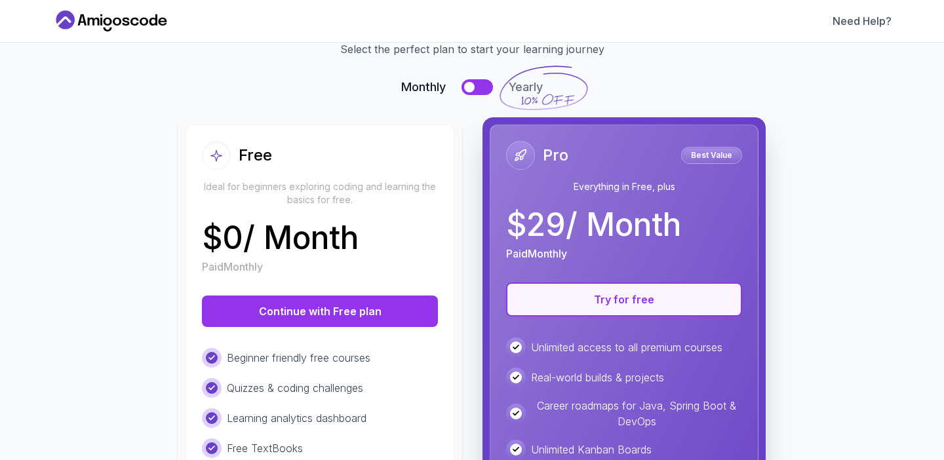
click at [591, 294] on button "Try for free" at bounding box center [624, 300] width 236 height 34
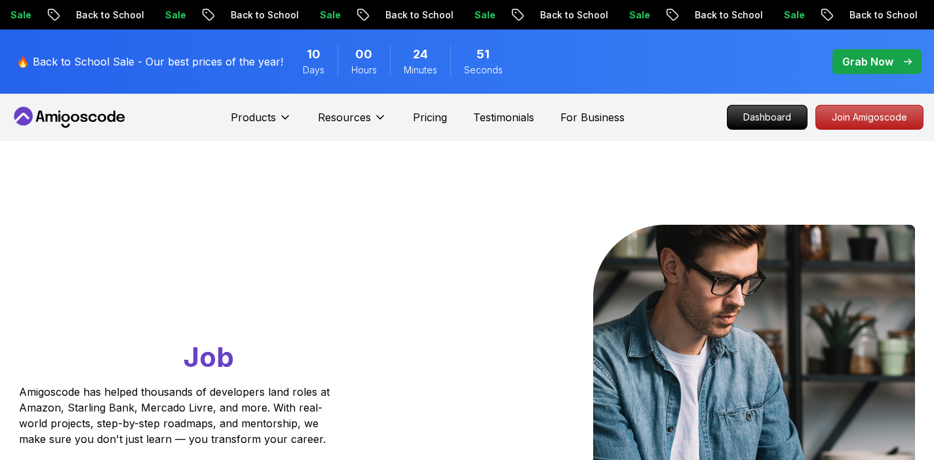
click at [878, 53] on span "pre-order" at bounding box center [877, 61] width 89 height 25
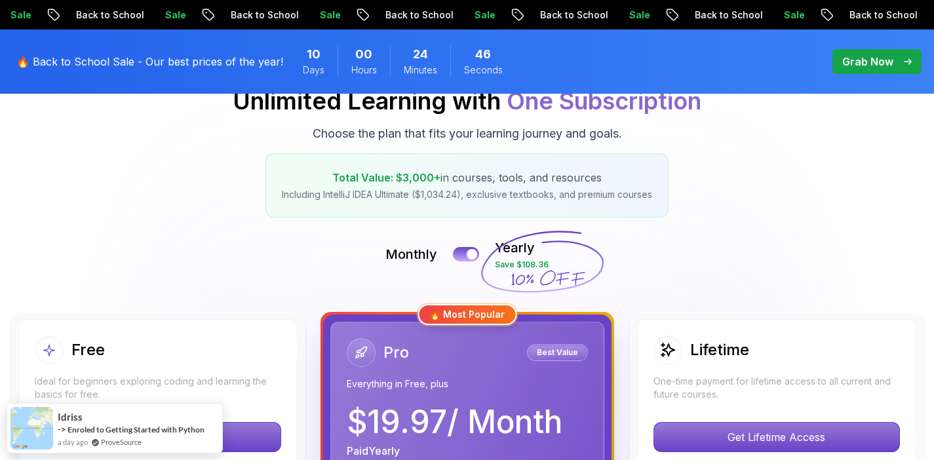
scroll to position [149, 0]
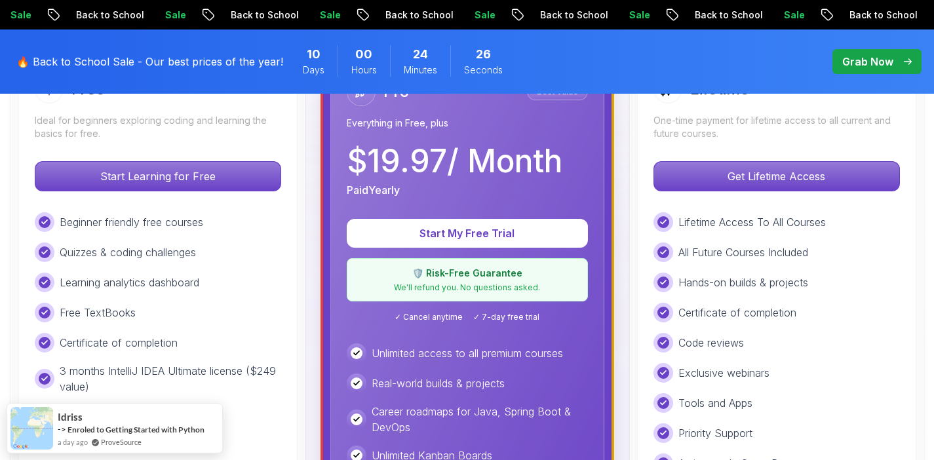
scroll to position [380, 0]
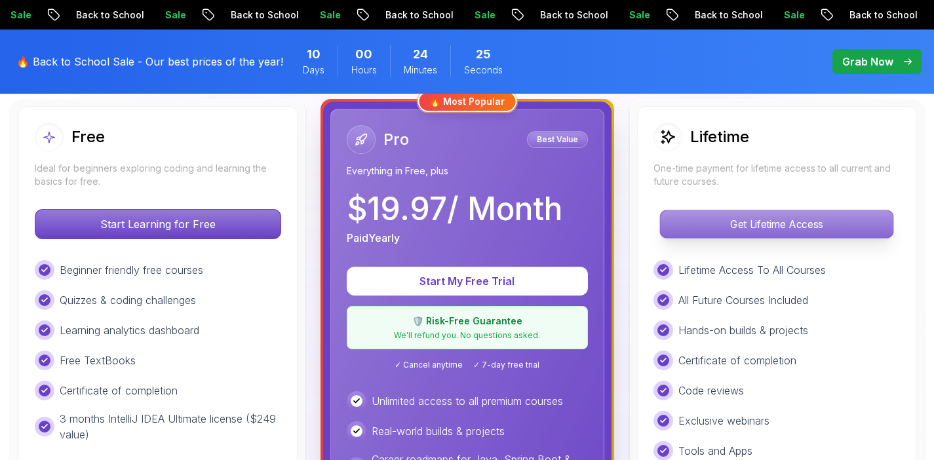
click at [720, 218] on p "Get Lifetime Access" at bounding box center [776, 224] width 233 height 28
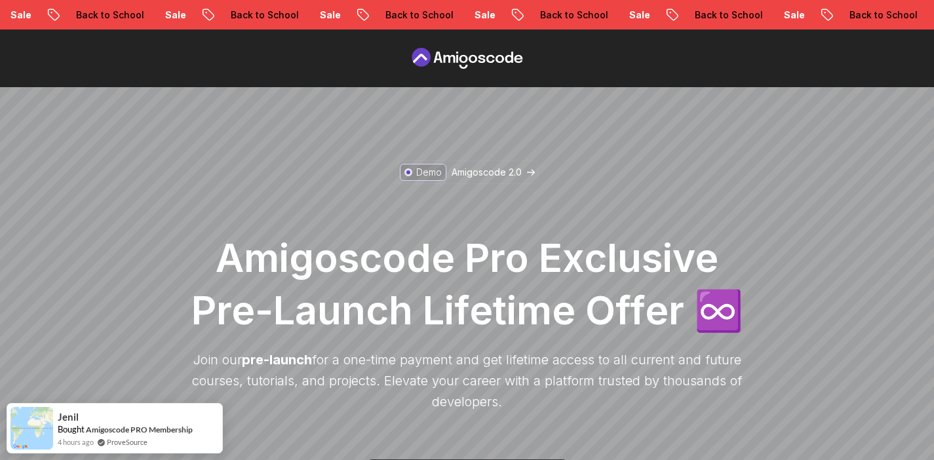
scroll to position [260, 0]
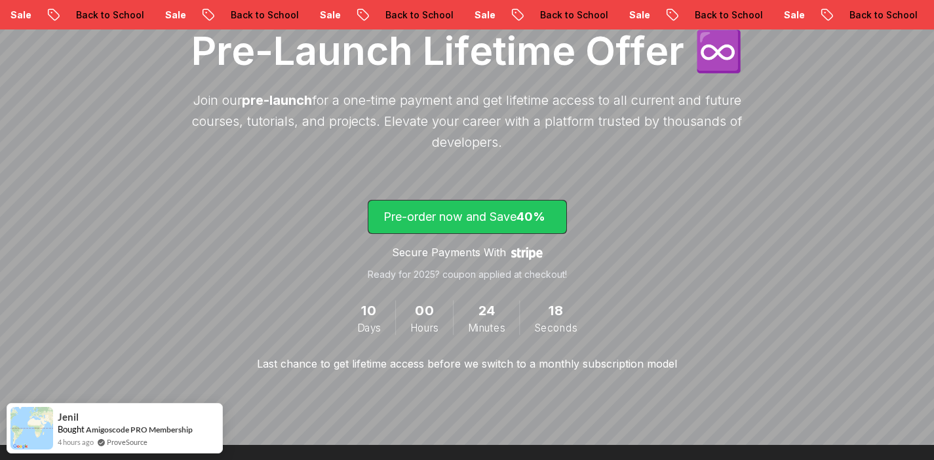
click at [507, 216] on p "Pre-order now and Save 40%" at bounding box center [468, 217] width 168 height 18
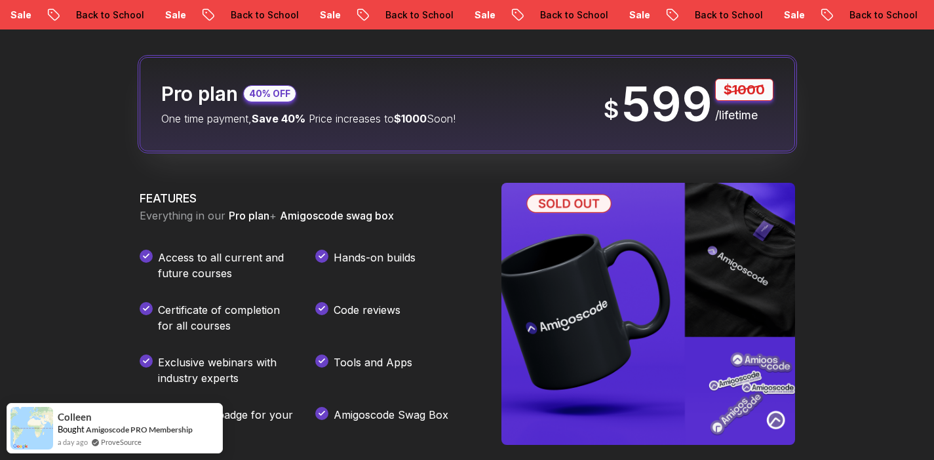
scroll to position [1702, 0]
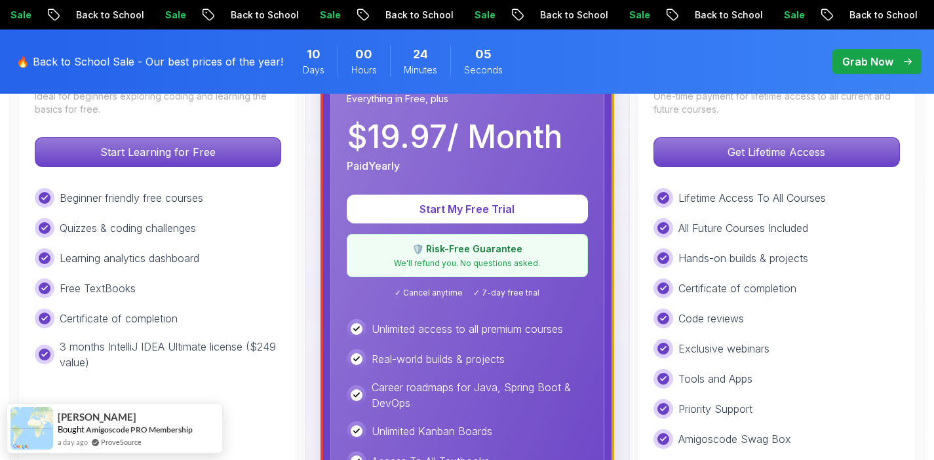
scroll to position [448, 0]
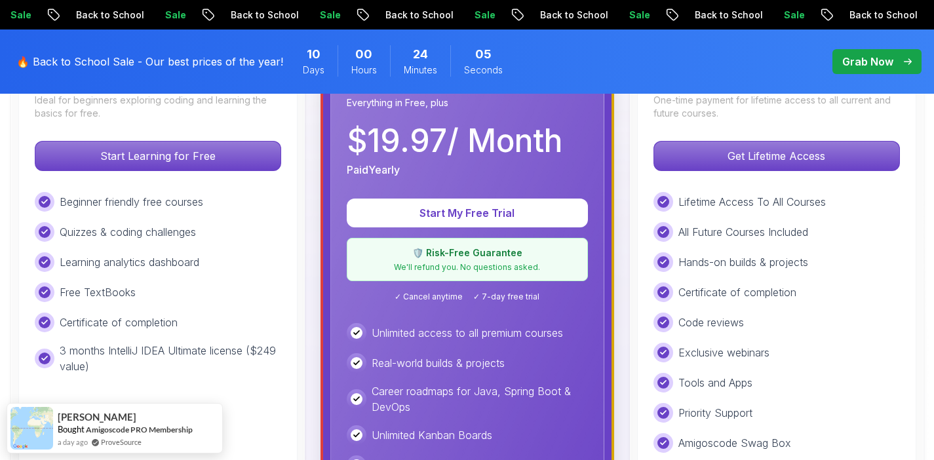
click at [470, 256] on p "🛡️ Risk-Free Guarantee" at bounding box center [467, 252] width 224 height 13
click at [464, 275] on div "🛡️ Risk-Free Guarantee We'll refund you. No questions asked." at bounding box center [467, 259] width 241 height 43
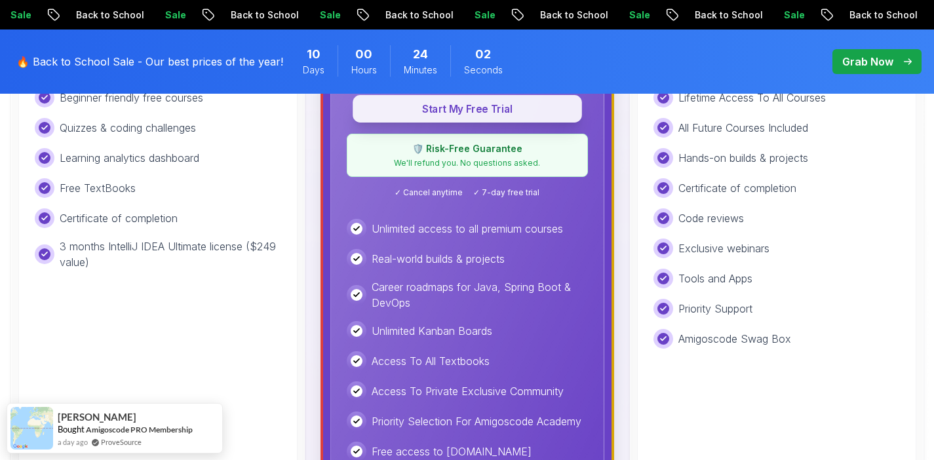
scroll to position [410, 0]
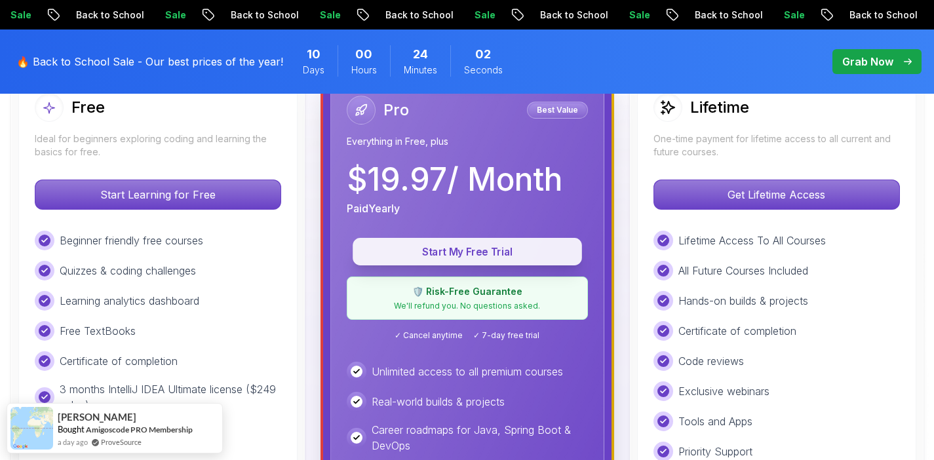
click at [464, 246] on p "Start My Free Trial" at bounding box center [467, 252] width 199 height 15
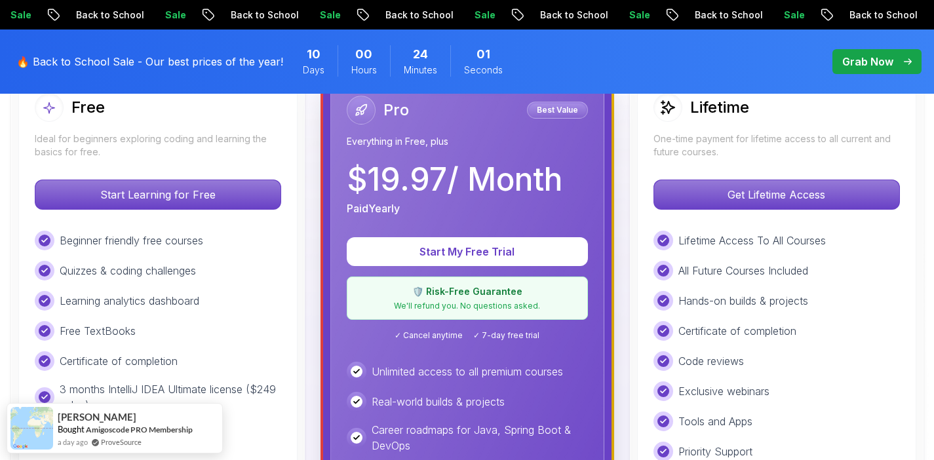
scroll to position [386, 0]
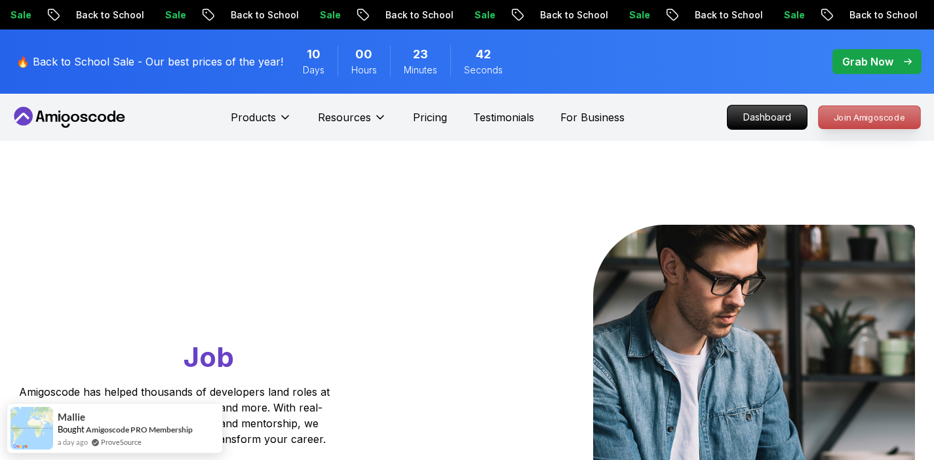
click at [828, 119] on p "Join Amigoscode" at bounding box center [870, 117] width 102 height 22
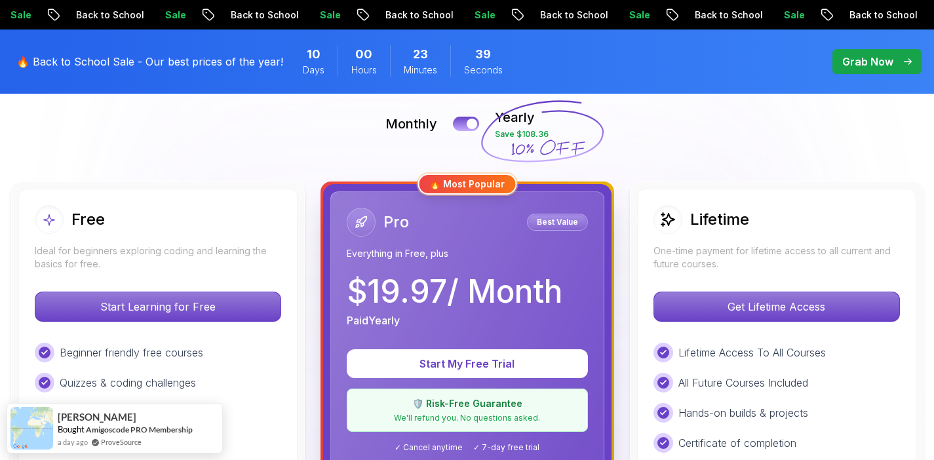
scroll to position [295, 0]
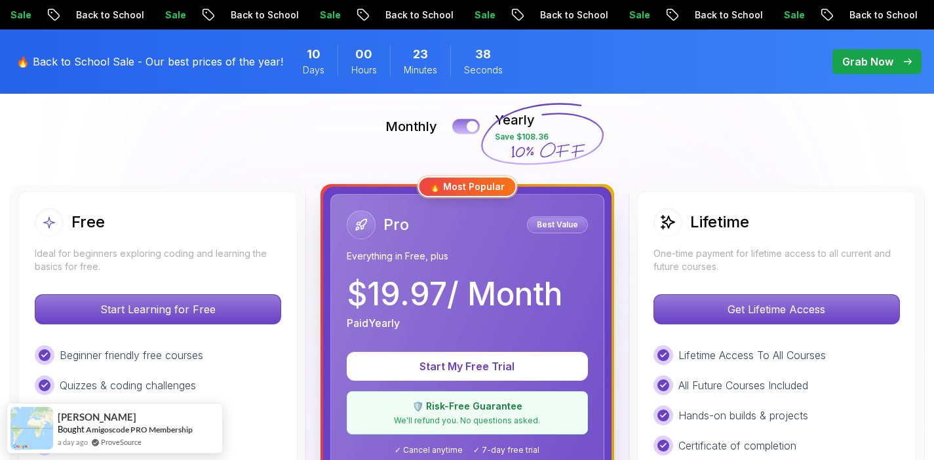
click at [468, 121] on button at bounding box center [466, 126] width 28 height 15
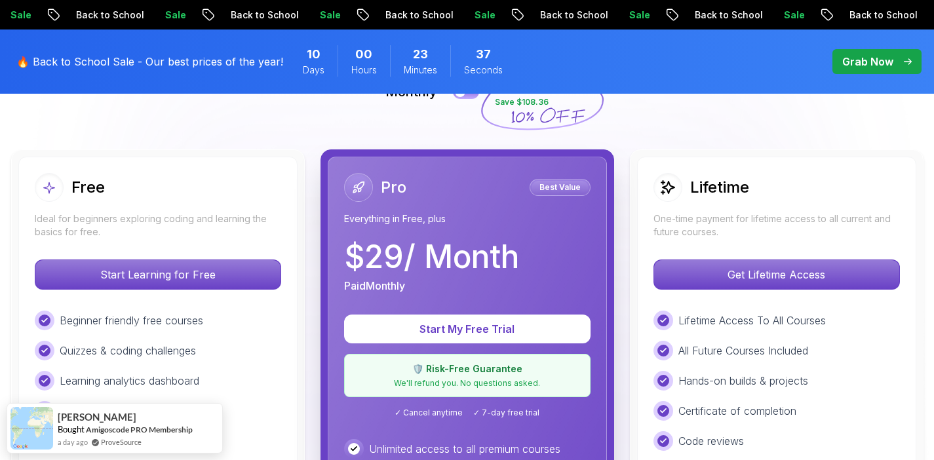
scroll to position [368, 0]
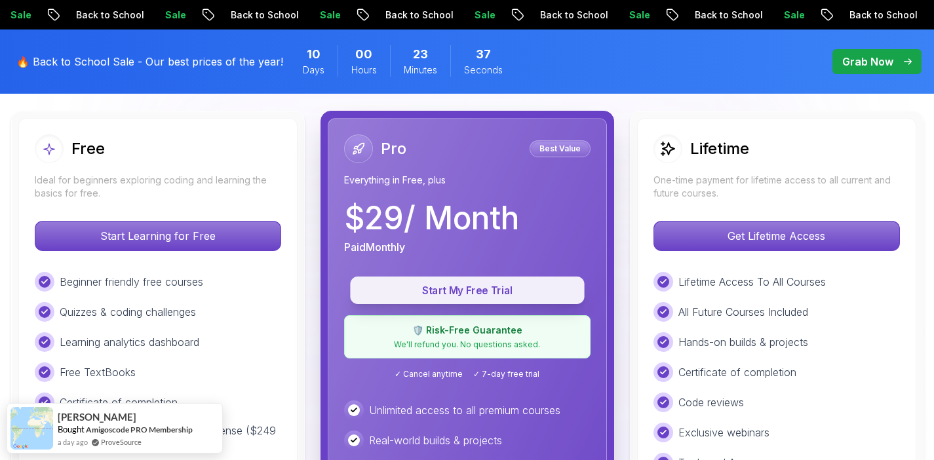
click at [473, 293] on p "Start My Free Trial" at bounding box center [467, 290] width 205 height 15
